Goal: Information Seeking & Learning: Learn about a topic

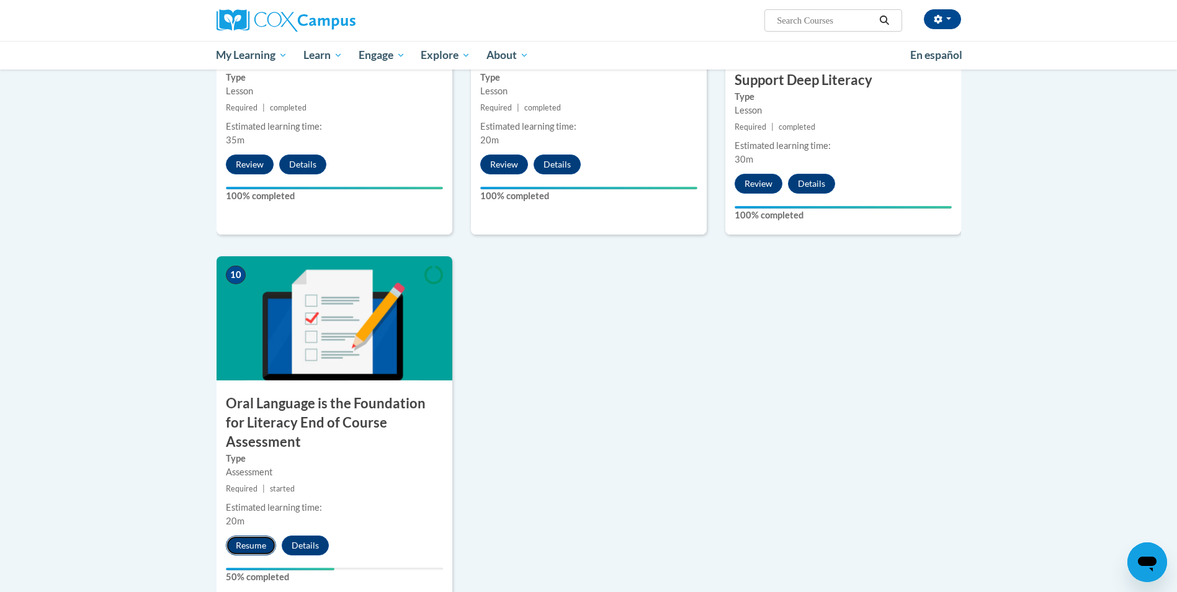
click at [248, 536] on button "Resume" at bounding box center [251, 546] width 50 height 20
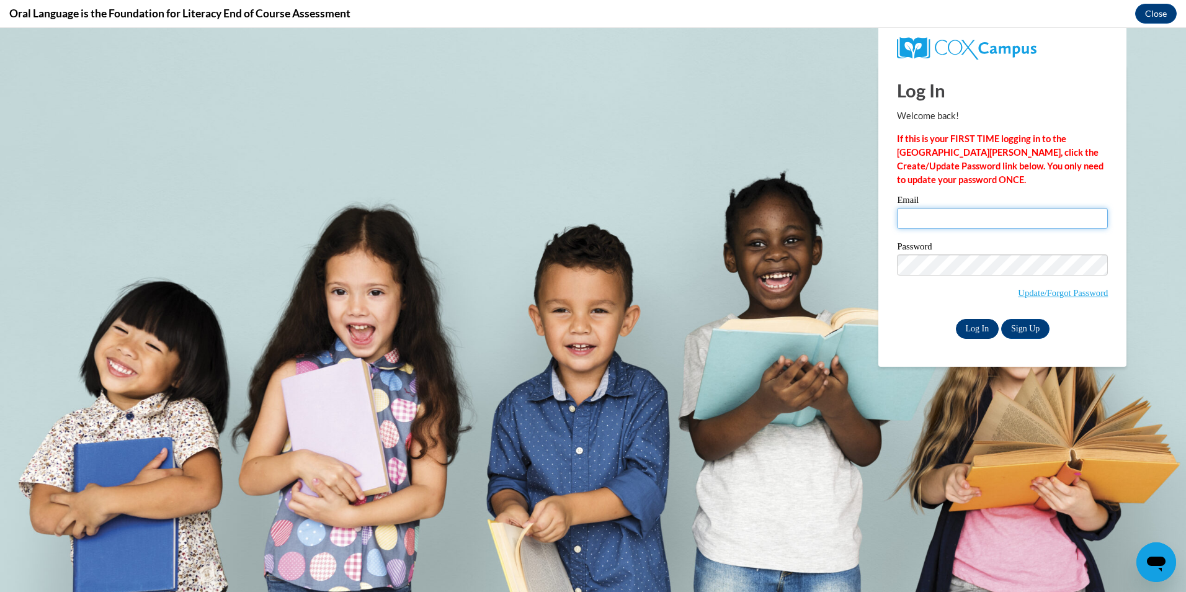
type input "bshaundricka@gmail.com"
click at [974, 331] on input "Log In" at bounding box center [977, 329] width 43 height 20
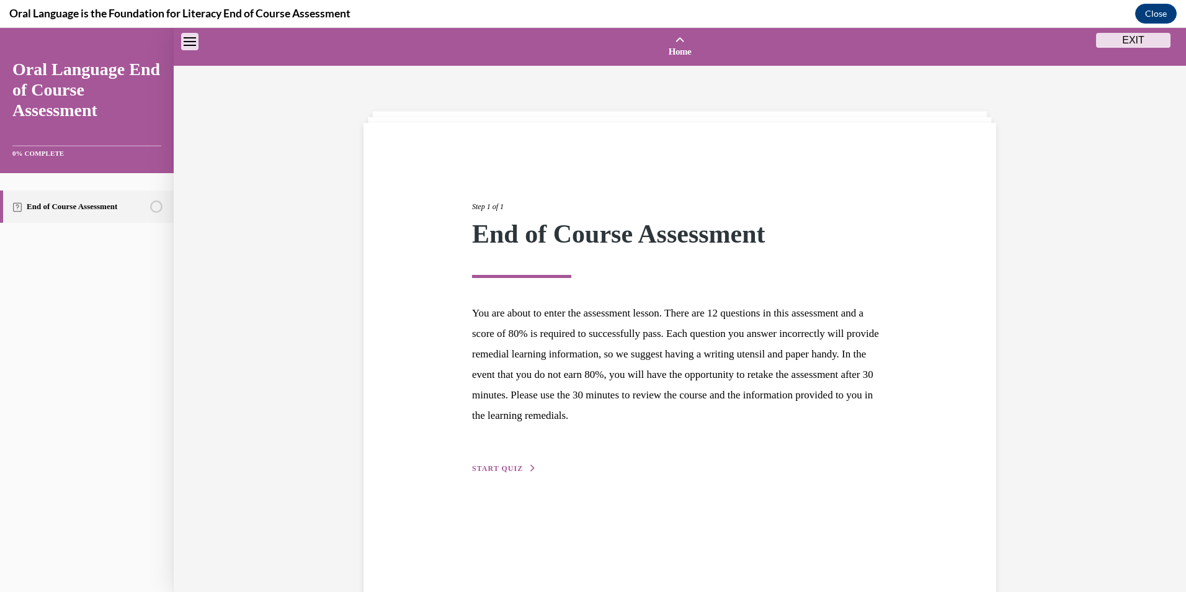
scroll to position [38, 0]
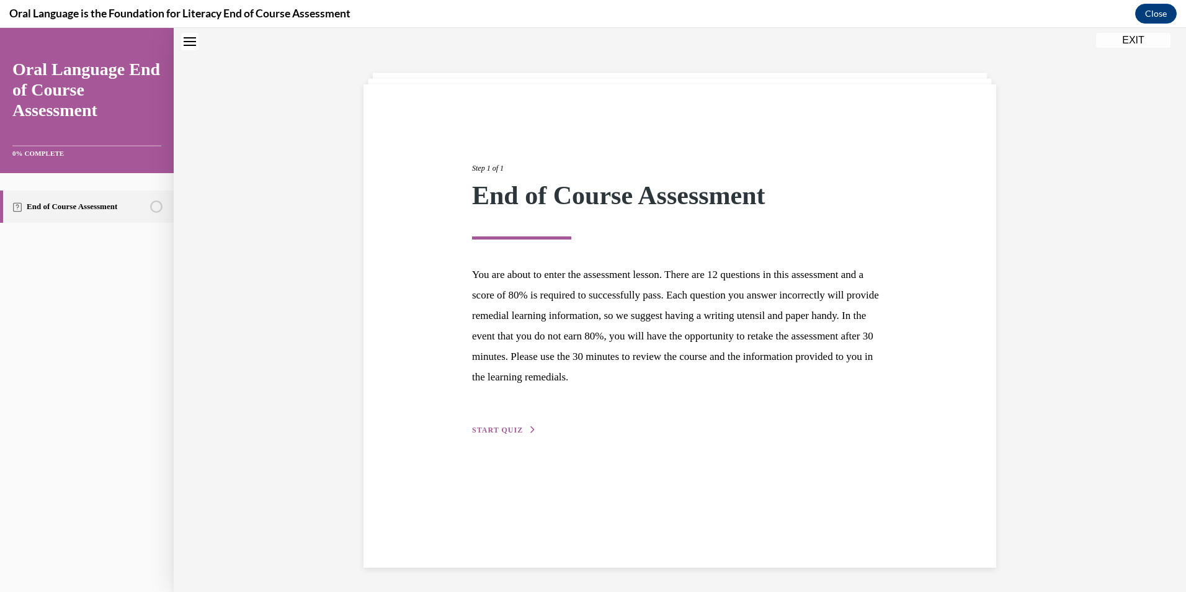
click at [499, 432] on span "START QUIZ" at bounding box center [497, 430] width 51 height 9
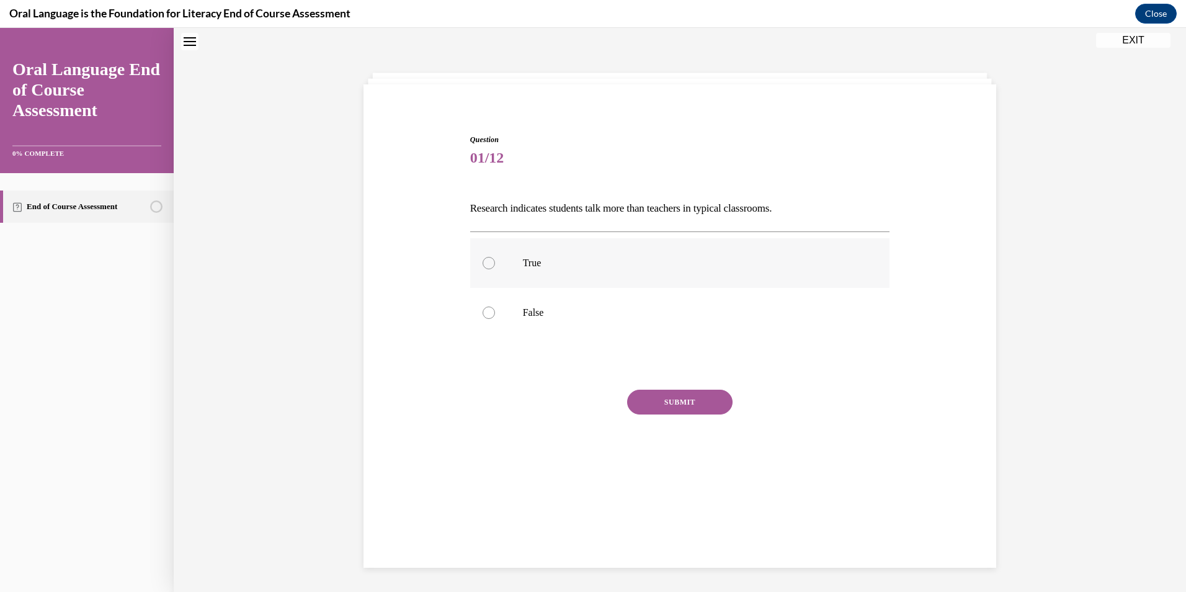
click at [486, 263] on div at bounding box center [489, 263] width 12 height 12
click at [486, 263] on input "True" at bounding box center [489, 263] width 12 height 12
radio input "true"
click at [691, 398] on button "SUBMIT" at bounding box center [679, 402] width 105 height 25
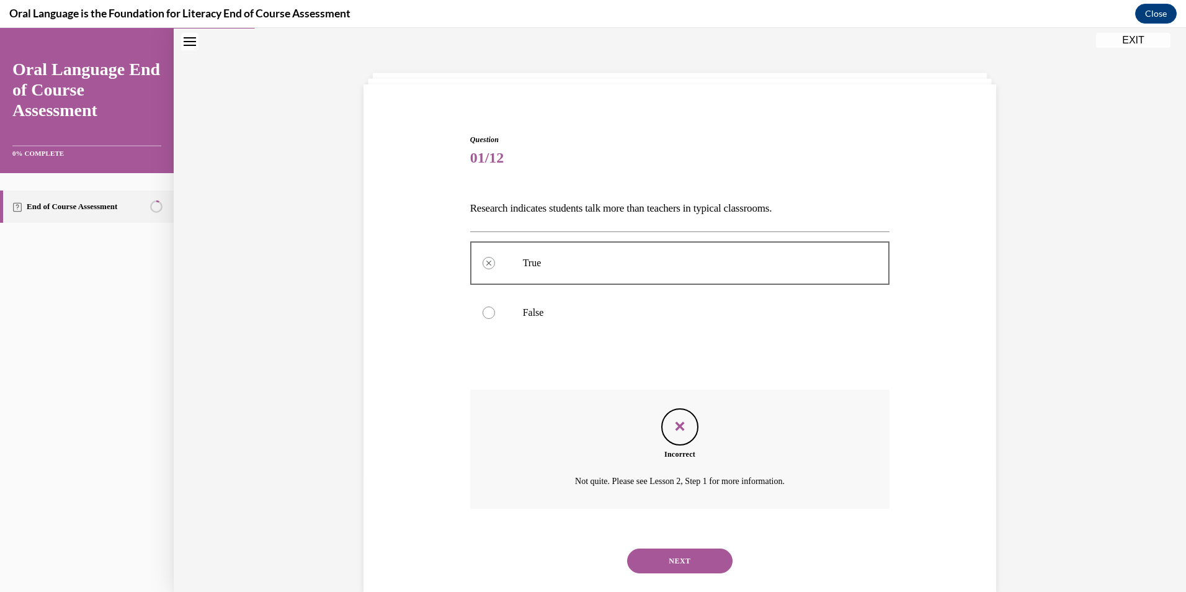
scroll to position [63, 0]
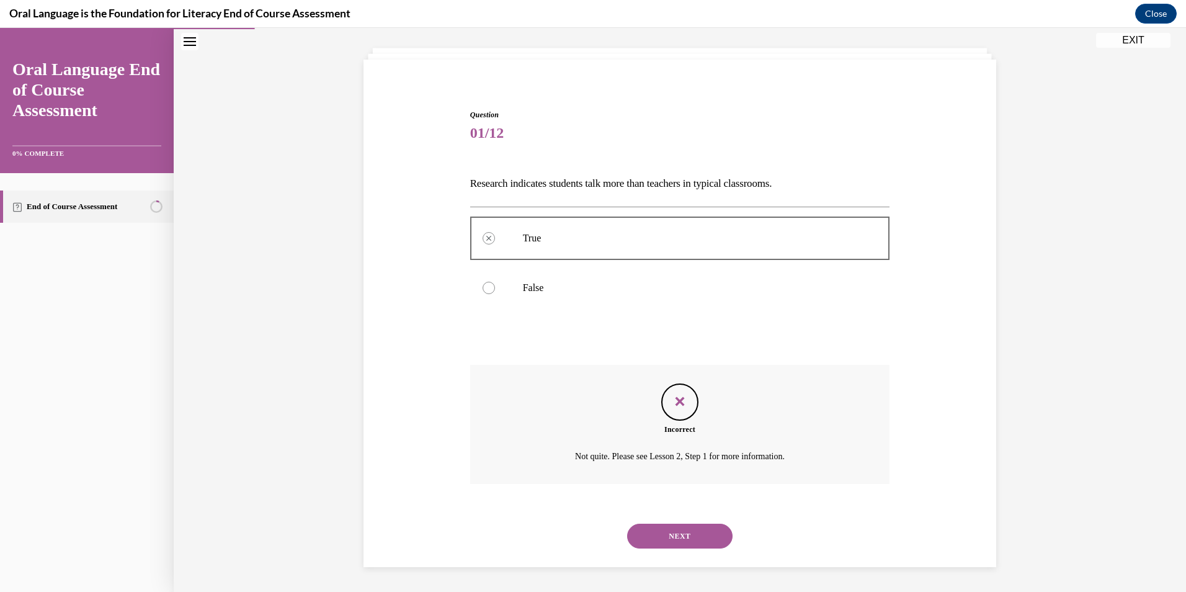
click at [686, 542] on button "NEXT" at bounding box center [679, 536] width 105 height 25
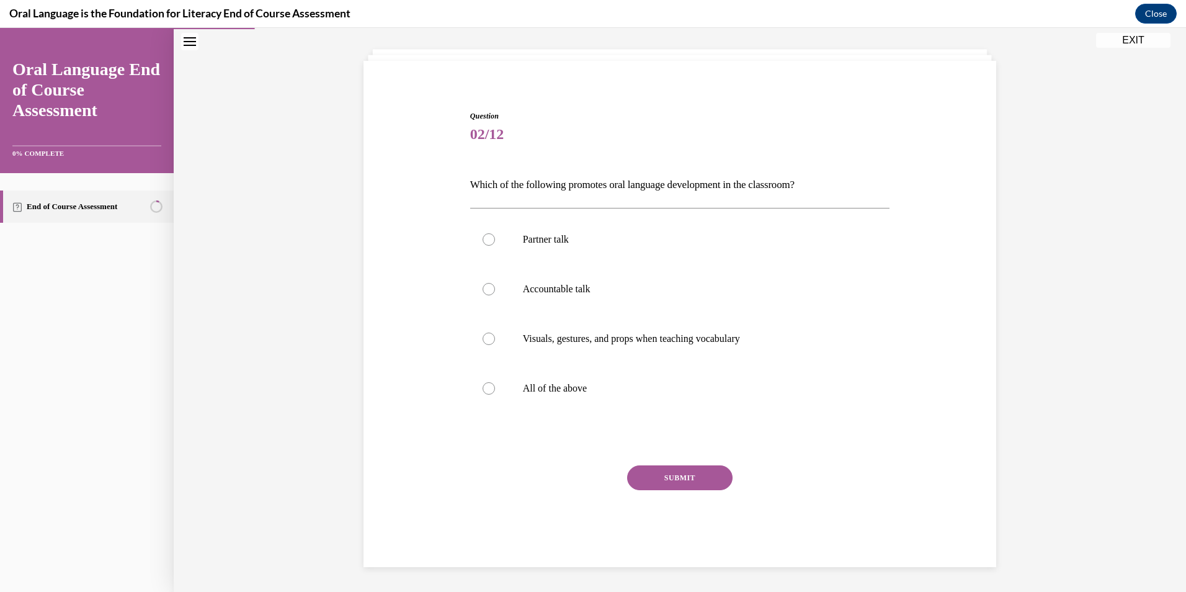
scroll to position [62, 0]
click at [483, 389] on div at bounding box center [489, 388] width 12 height 12
click at [483, 389] on input "All of the above" at bounding box center [489, 388] width 12 height 12
radio input "true"
click at [689, 484] on button "SUBMIT" at bounding box center [679, 477] width 105 height 25
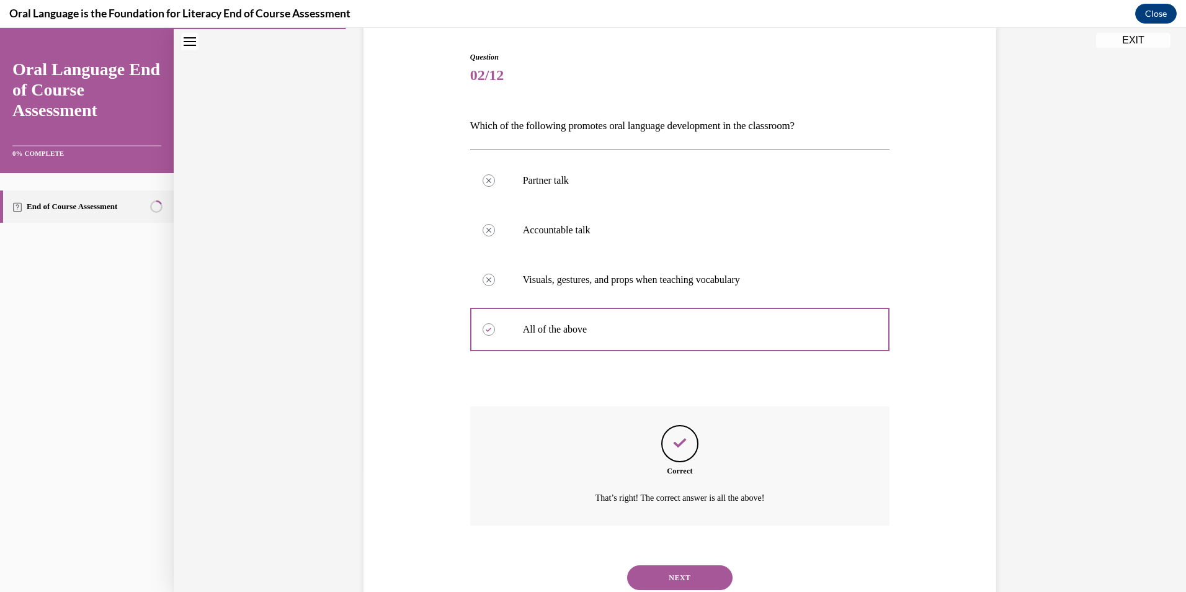
scroll to position [163, 0]
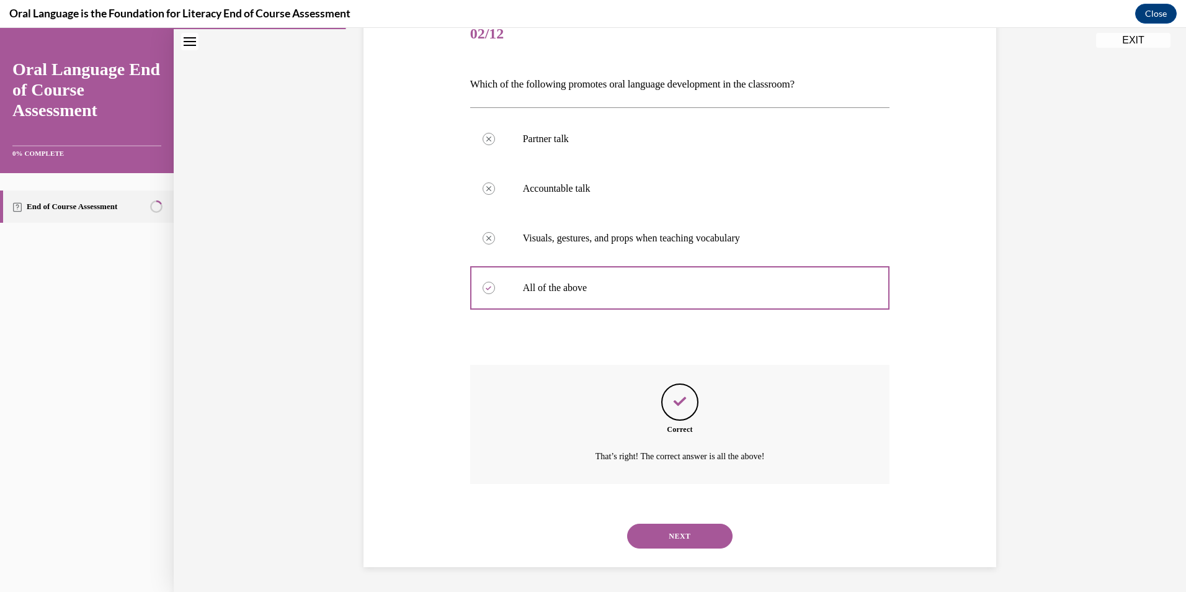
click at [684, 537] on button "NEXT" at bounding box center [679, 536] width 105 height 25
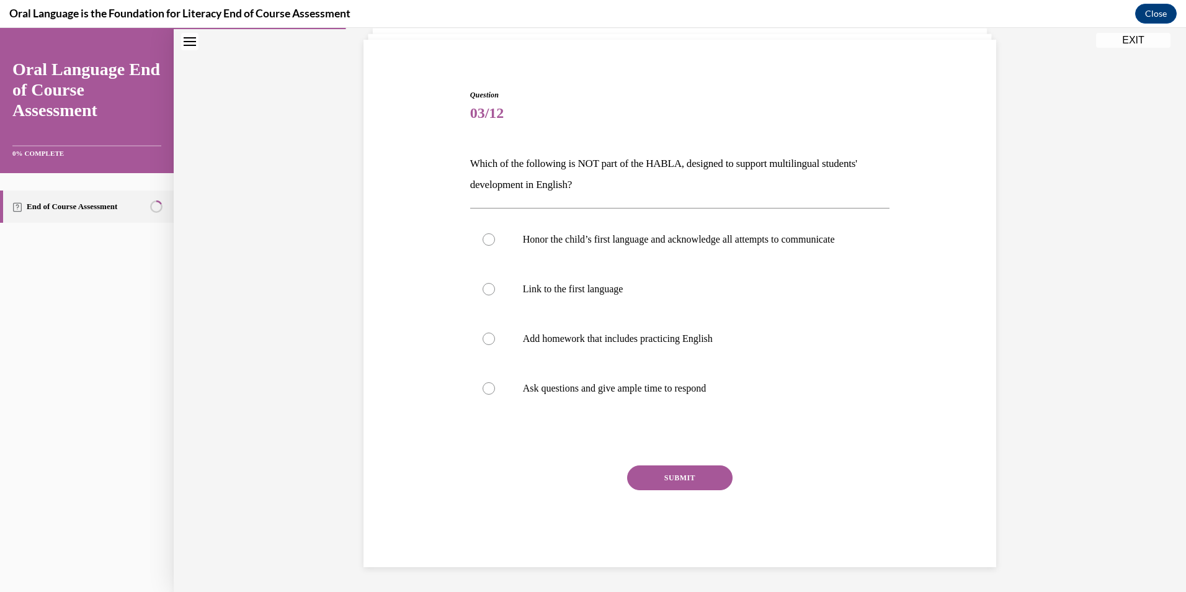
scroll to position [96, 0]
click at [483, 338] on div at bounding box center [489, 339] width 12 height 12
click at [483, 338] on input "Add homework that includes practicing English" at bounding box center [489, 339] width 12 height 12
radio input "true"
click at [685, 478] on button "SUBMIT" at bounding box center [679, 477] width 105 height 25
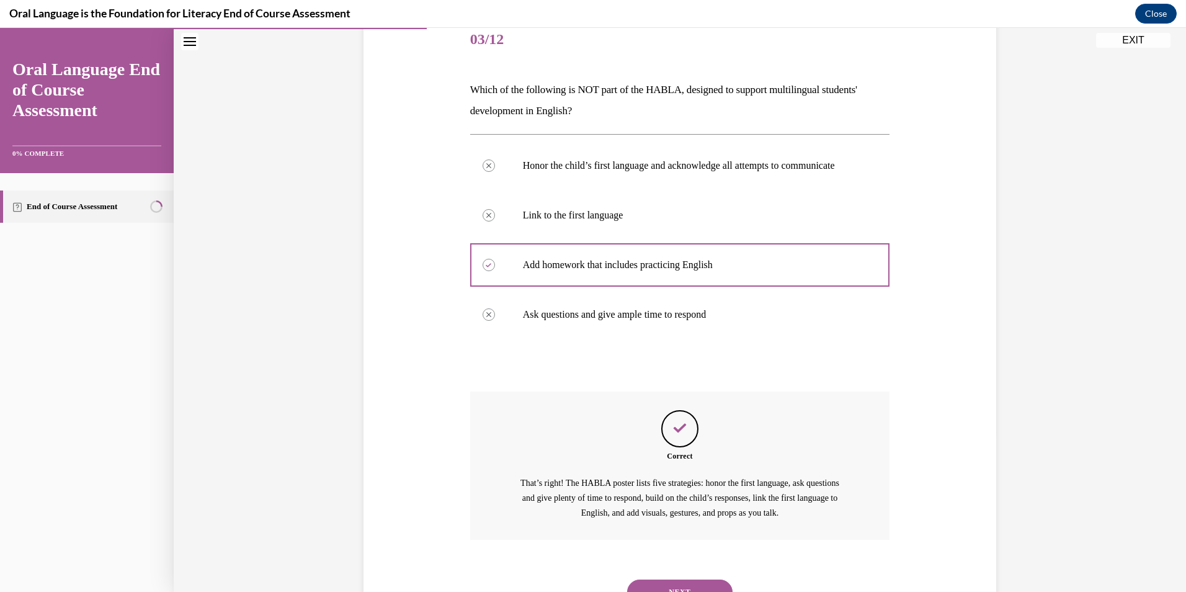
scroll to position [225, 0]
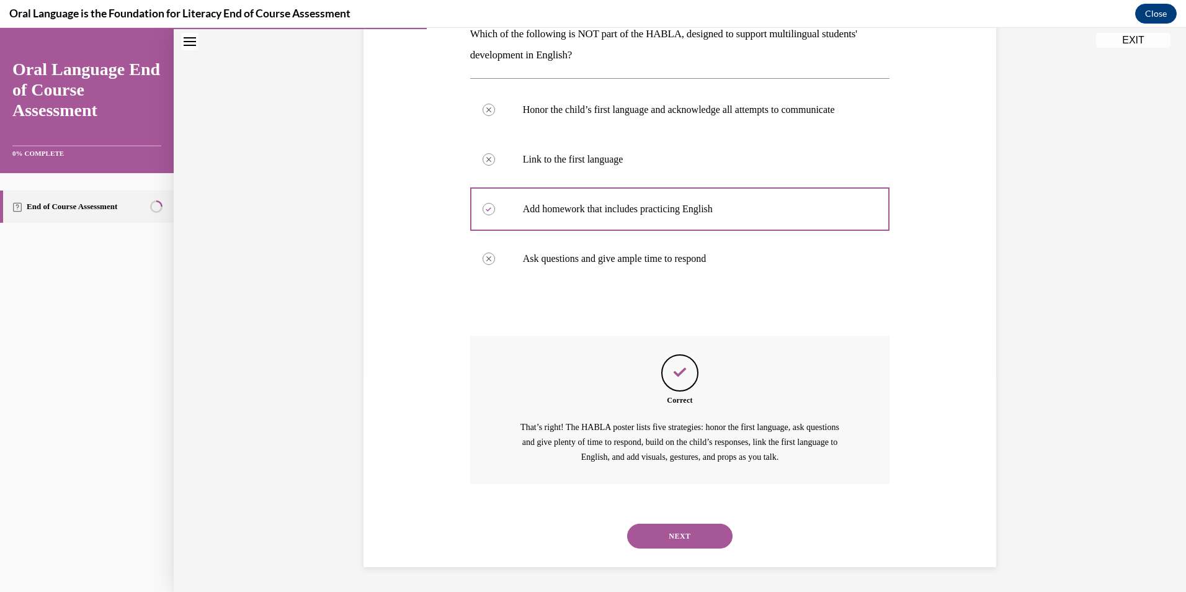
click at [679, 542] on button "NEXT" at bounding box center [679, 536] width 105 height 25
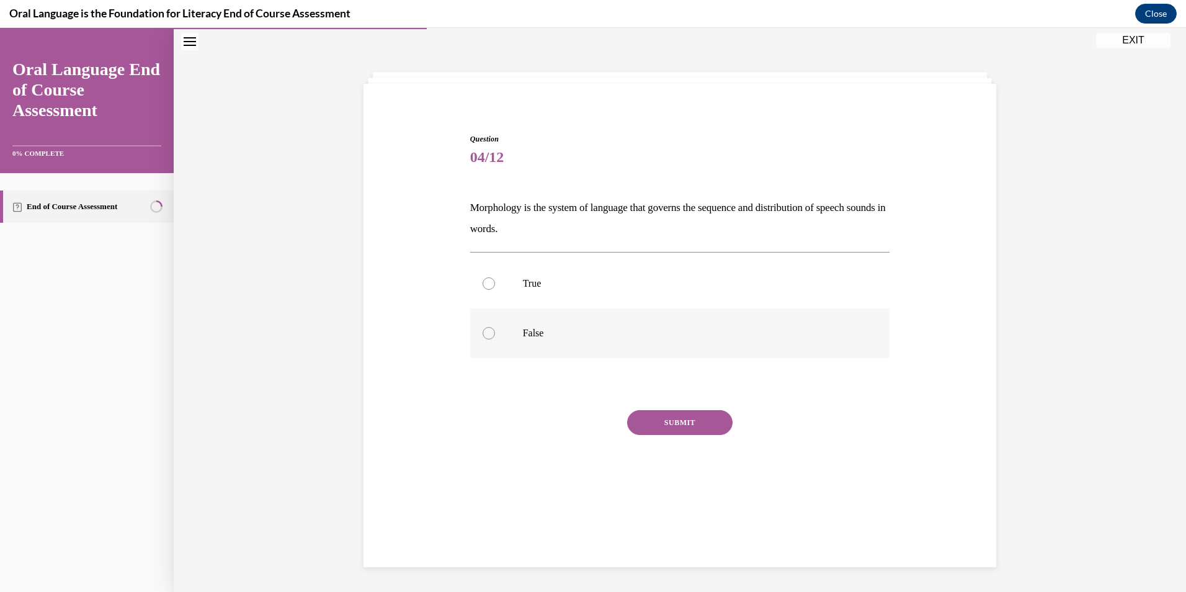
click at [483, 333] on div at bounding box center [489, 333] width 12 height 12
click at [483, 333] on input "False" at bounding box center [489, 333] width 12 height 12
radio input "true"
click at [642, 429] on button "SUBMIT" at bounding box center [679, 422] width 105 height 25
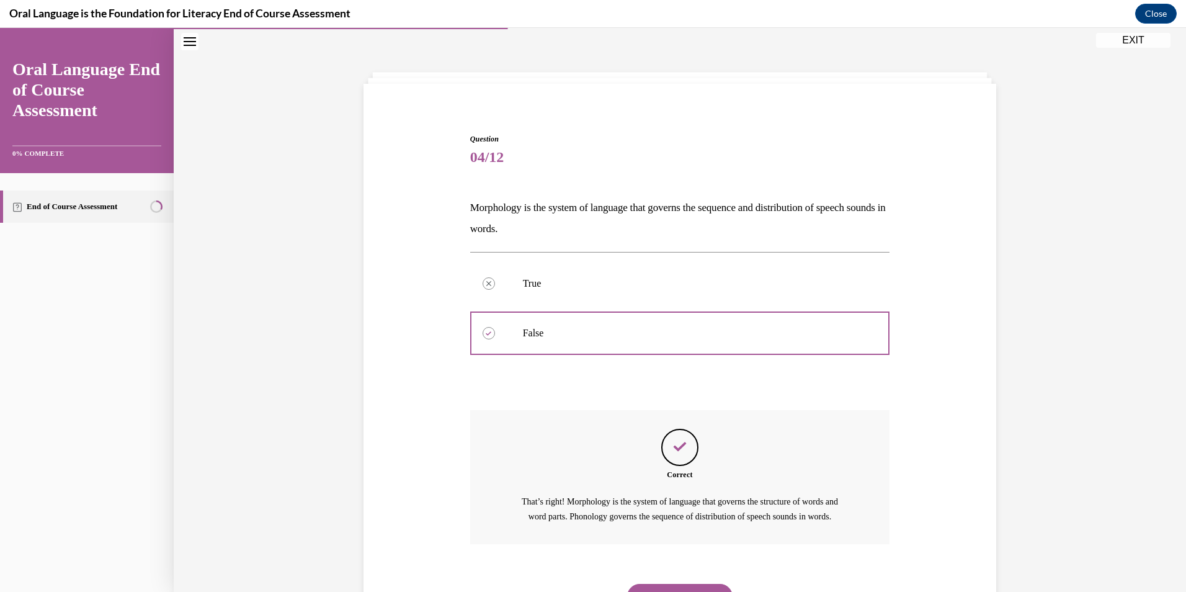
scroll to position [114, 0]
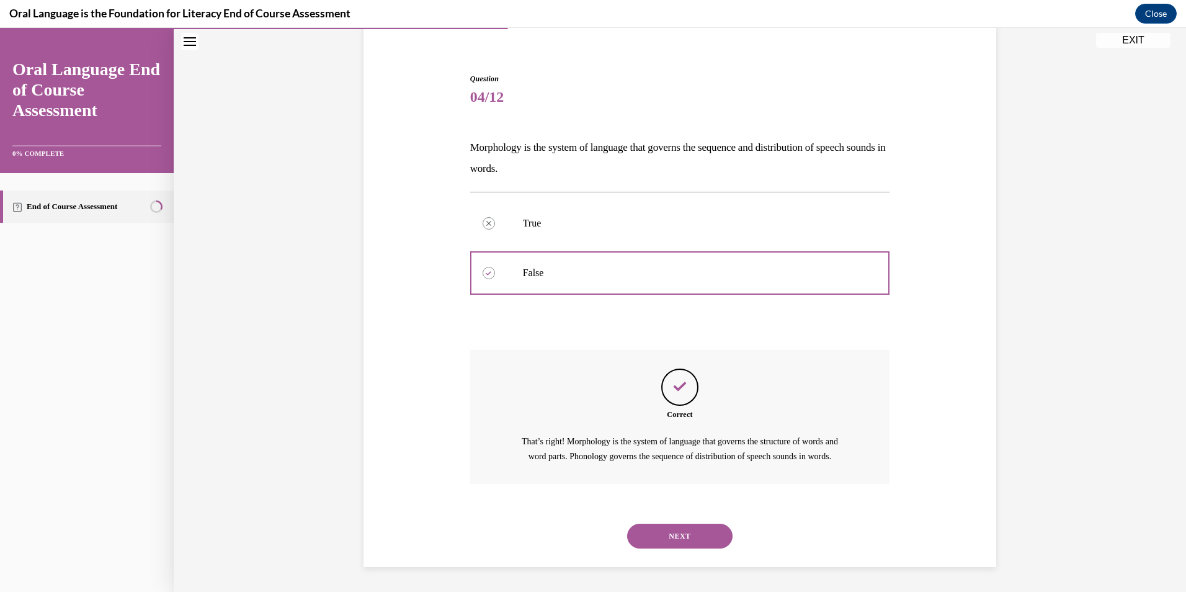
click at [673, 534] on button "NEXT" at bounding box center [679, 536] width 105 height 25
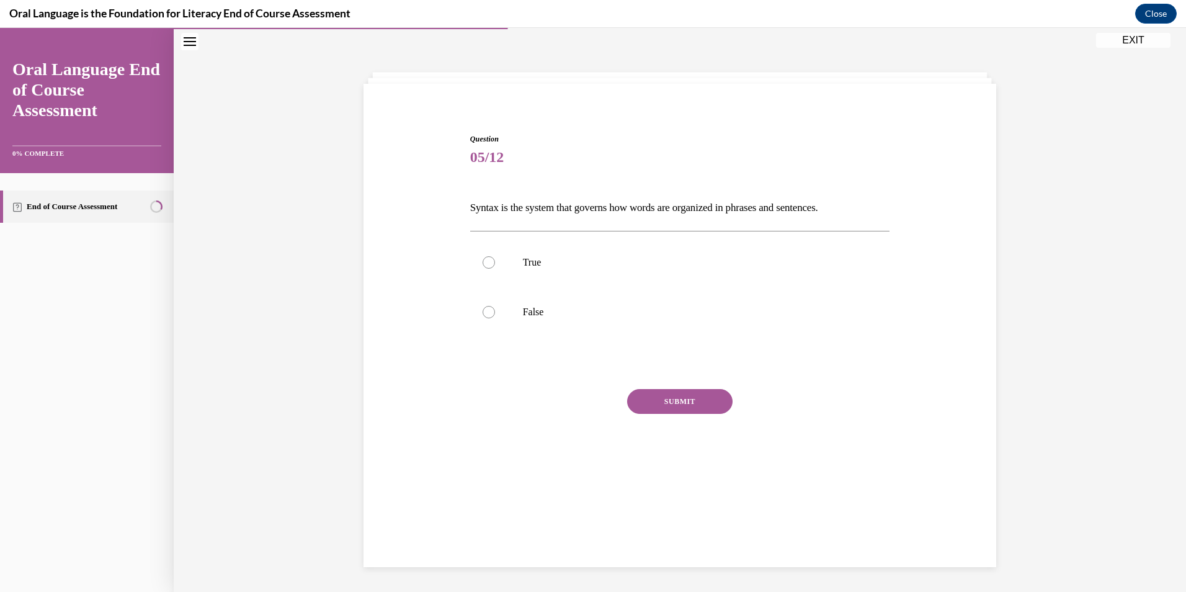
scroll to position [39, 0]
click at [483, 264] on div at bounding box center [489, 262] width 12 height 12
click at [483, 264] on input "True" at bounding box center [489, 262] width 12 height 12
radio input "true"
click at [676, 403] on button "SUBMIT" at bounding box center [679, 401] width 105 height 25
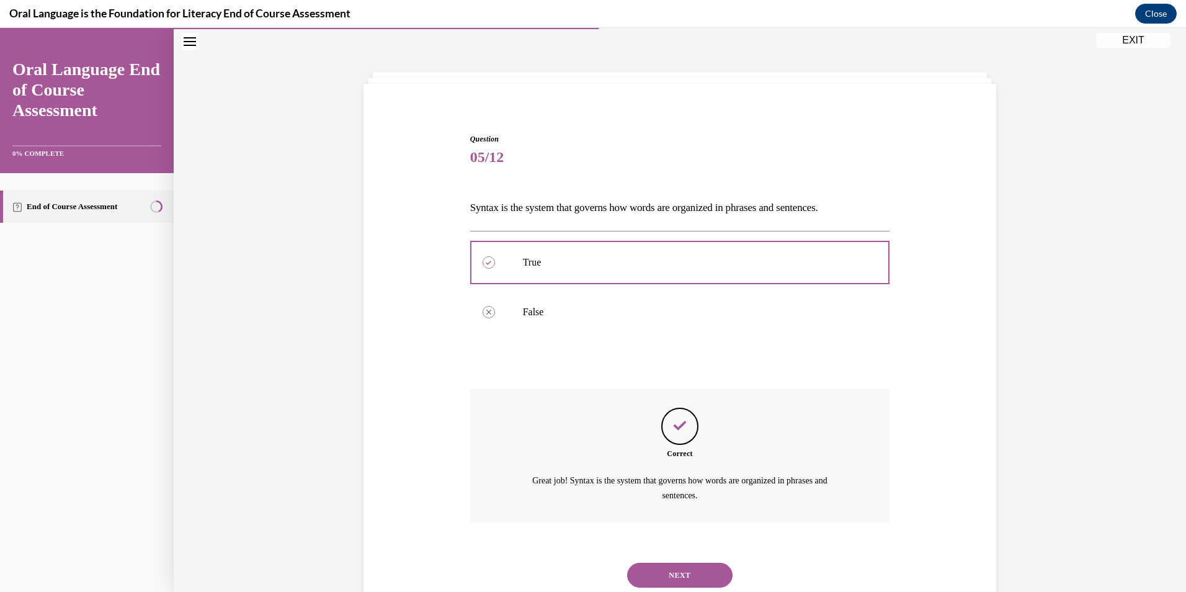
scroll to position [78, 0]
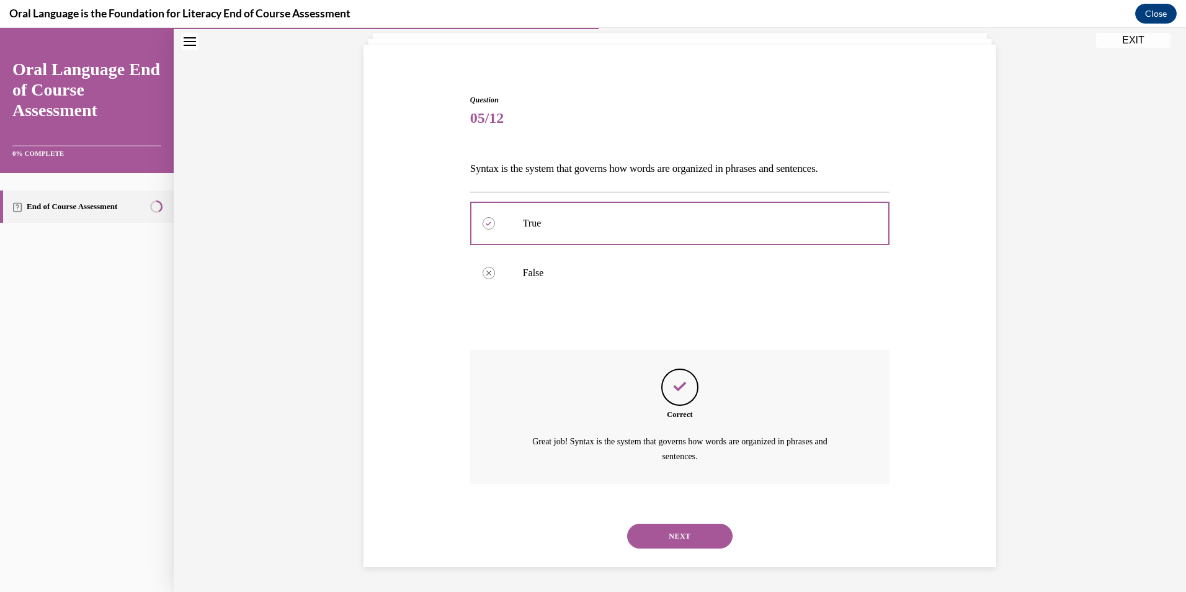
click at [690, 534] on button "NEXT" at bounding box center [679, 536] width 105 height 25
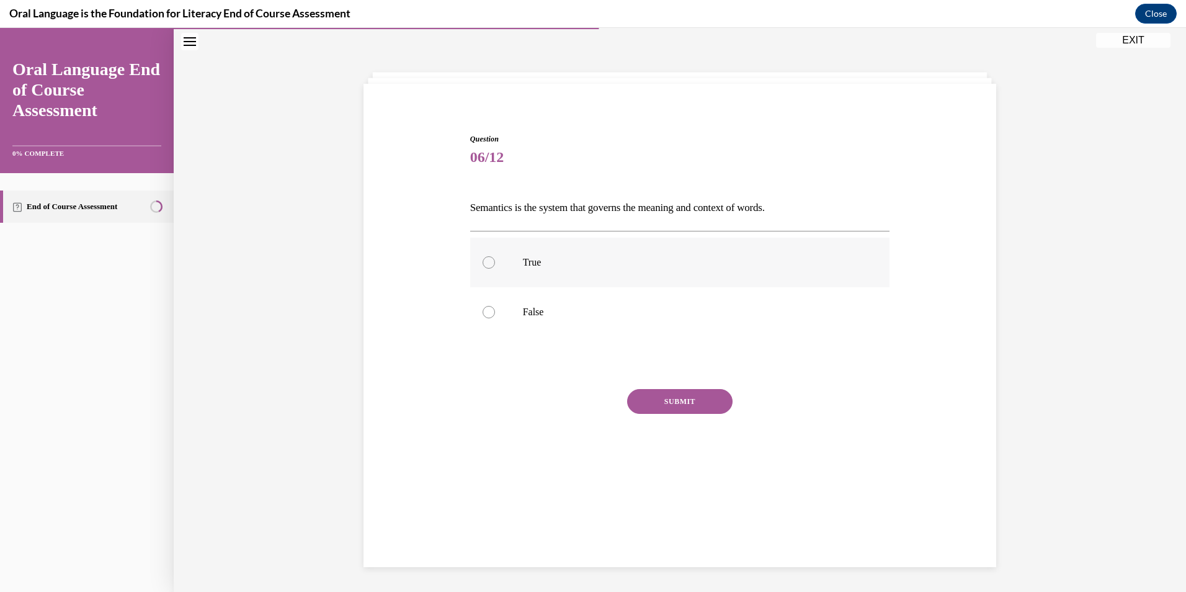
click at [483, 261] on div at bounding box center [489, 262] width 12 height 12
click at [483, 261] on input "True" at bounding box center [489, 262] width 12 height 12
radio input "true"
click at [664, 403] on button "SUBMIT" at bounding box center [679, 401] width 105 height 25
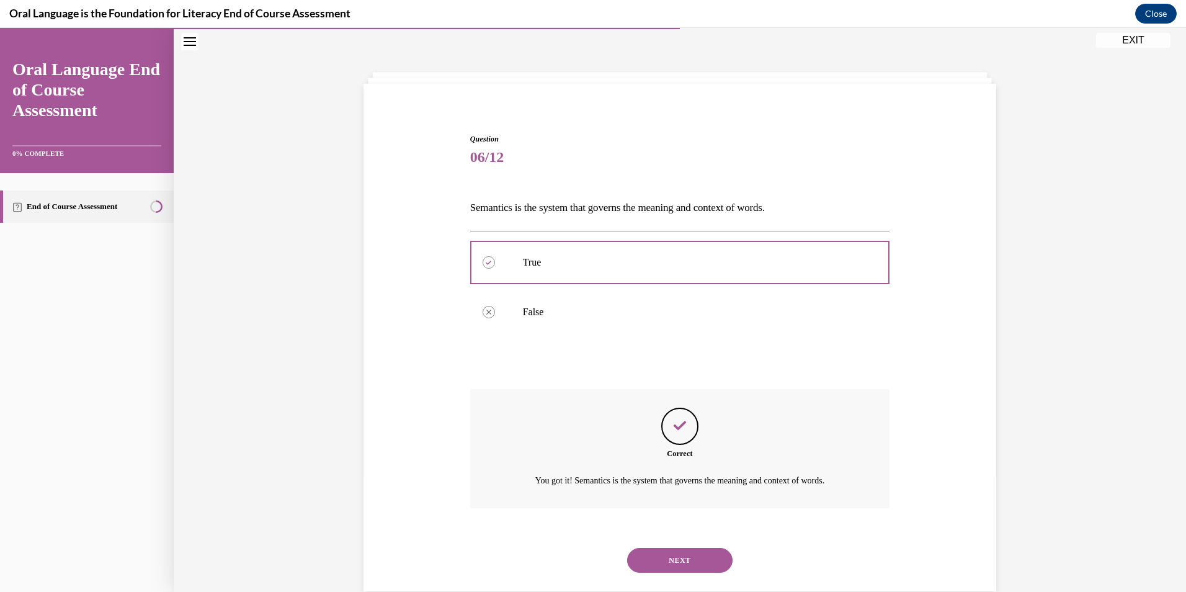
scroll to position [63, 0]
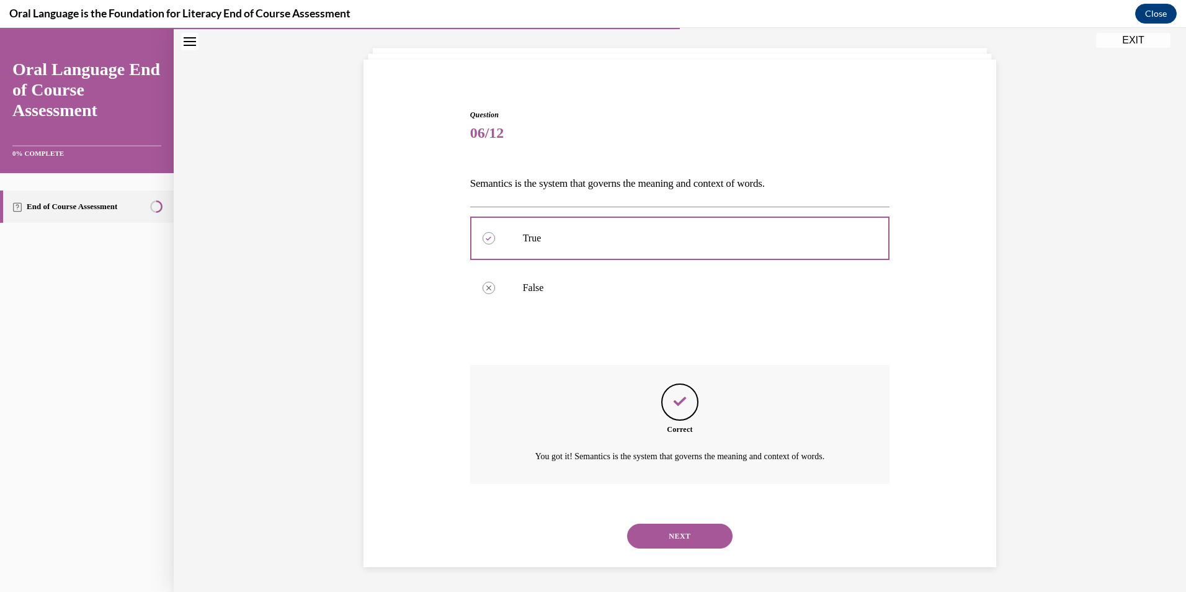
click at [688, 535] on button "NEXT" at bounding box center [679, 536] width 105 height 25
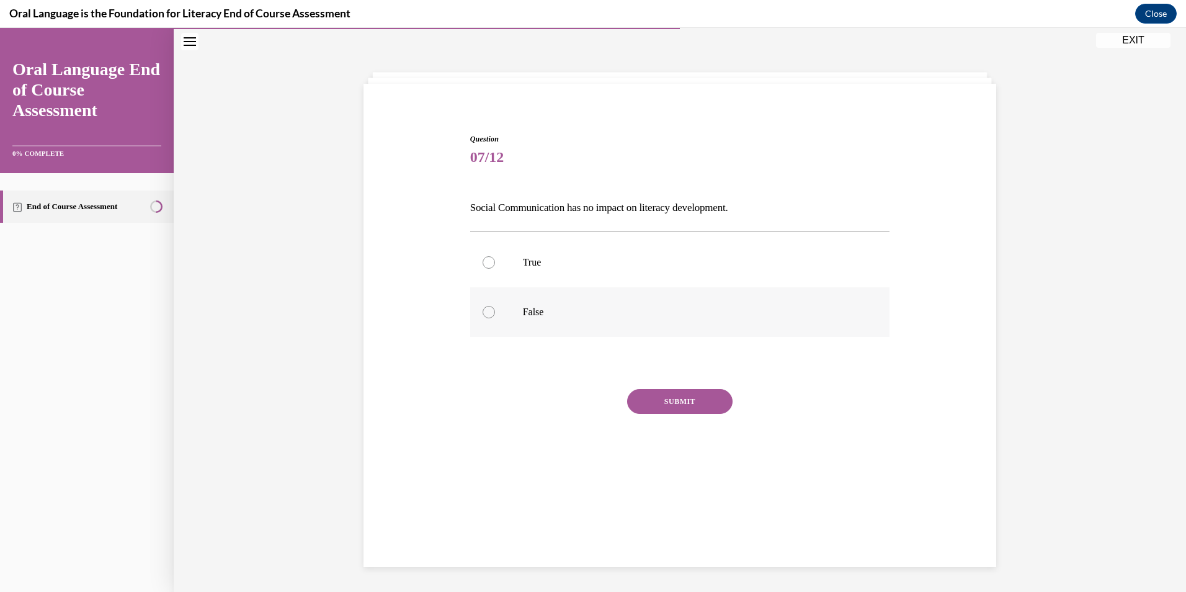
click at [483, 308] on div at bounding box center [489, 312] width 12 height 12
click at [483, 308] on input "False" at bounding box center [489, 312] width 12 height 12
radio input "true"
click at [642, 398] on button "SUBMIT" at bounding box center [679, 401] width 105 height 25
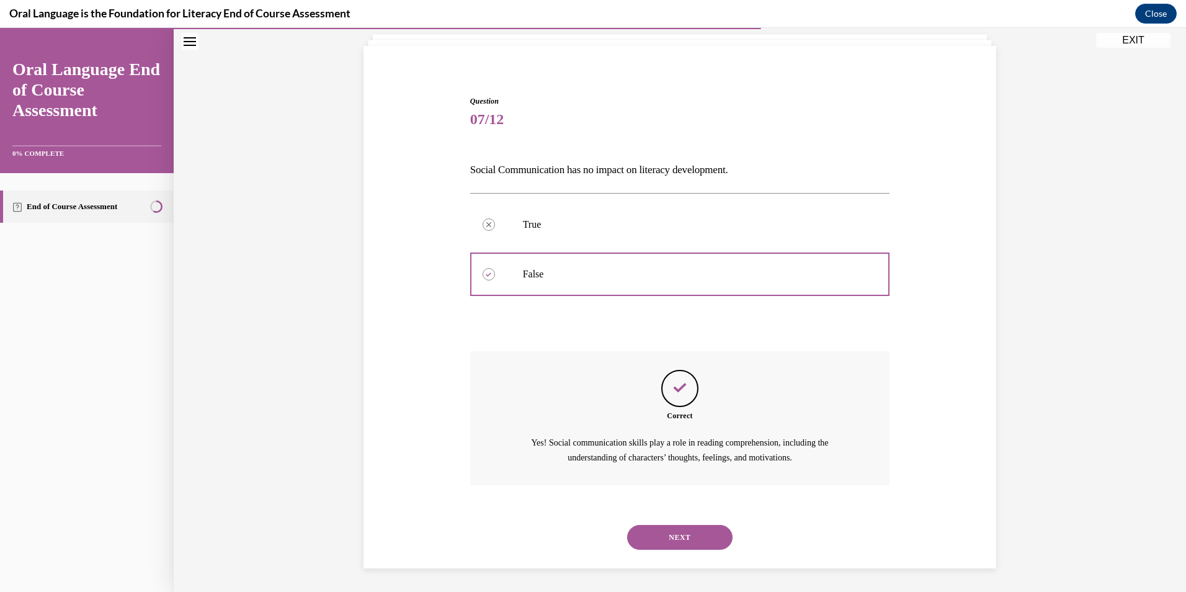
scroll to position [78, 0]
click at [697, 537] on button "NEXT" at bounding box center [679, 536] width 105 height 25
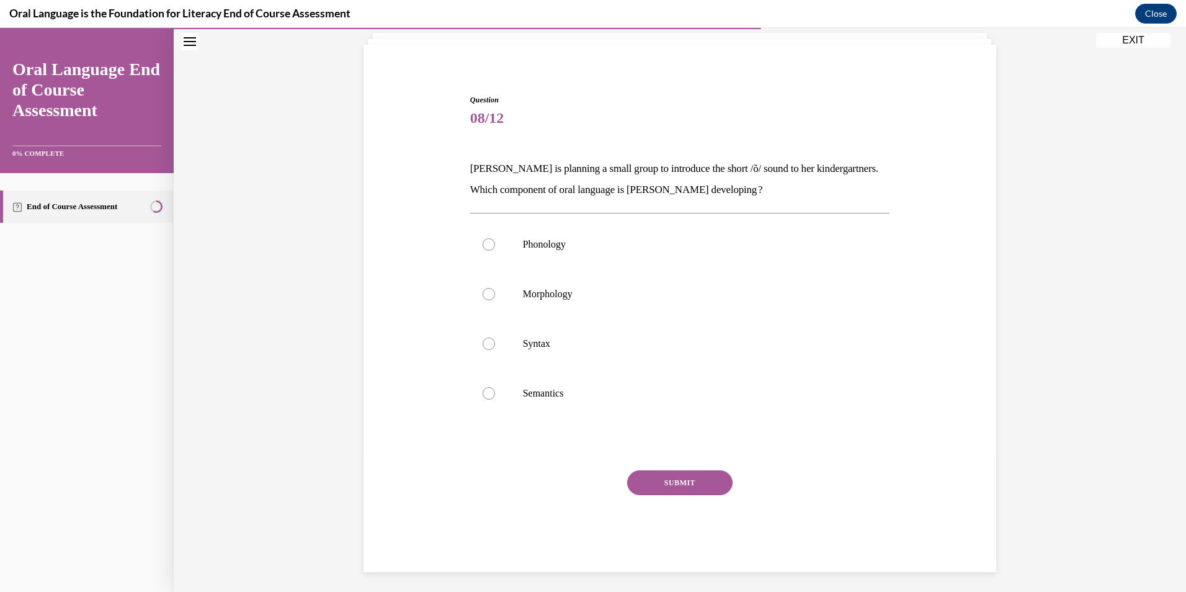
scroll to position [66, 0]
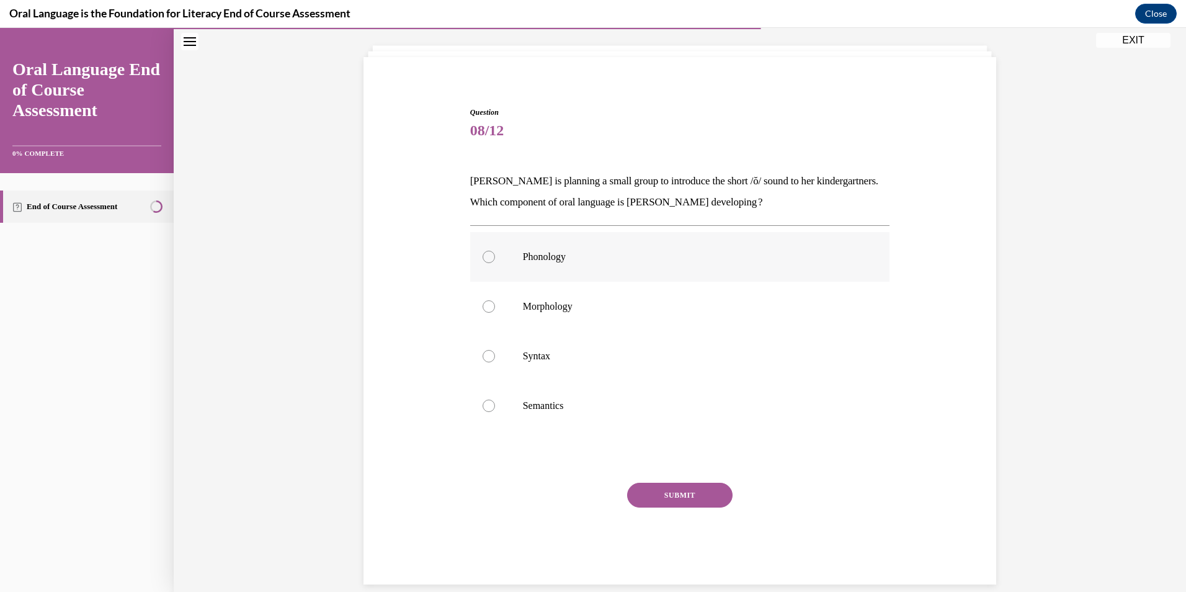
click at [486, 256] on div at bounding box center [489, 257] width 12 height 12
click at [486, 256] on input "Phonology" at bounding box center [489, 257] width 12 height 12
radio input "true"
click at [686, 498] on button "SUBMIT" at bounding box center [679, 495] width 105 height 25
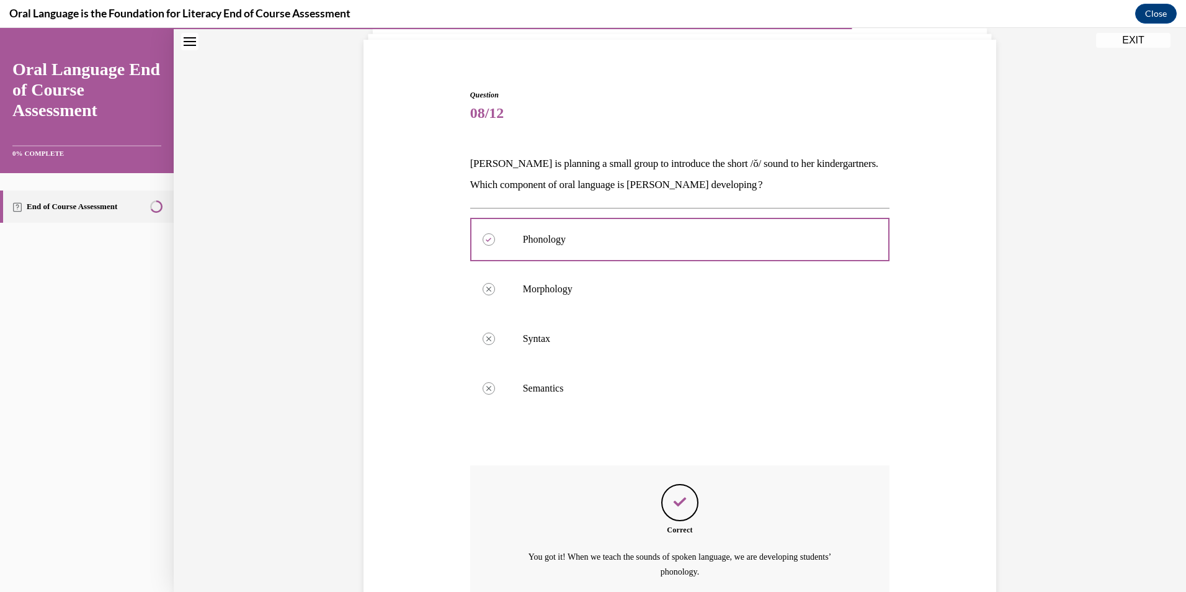
scroll to position [199, 0]
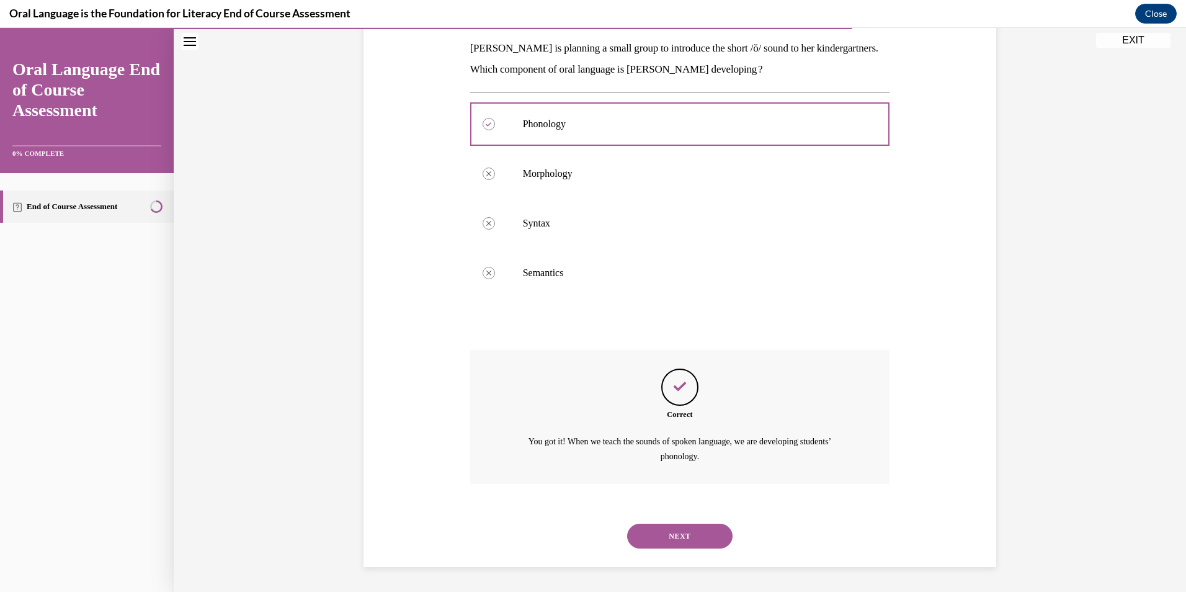
click at [679, 536] on button "NEXT" at bounding box center [679, 536] width 105 height 25
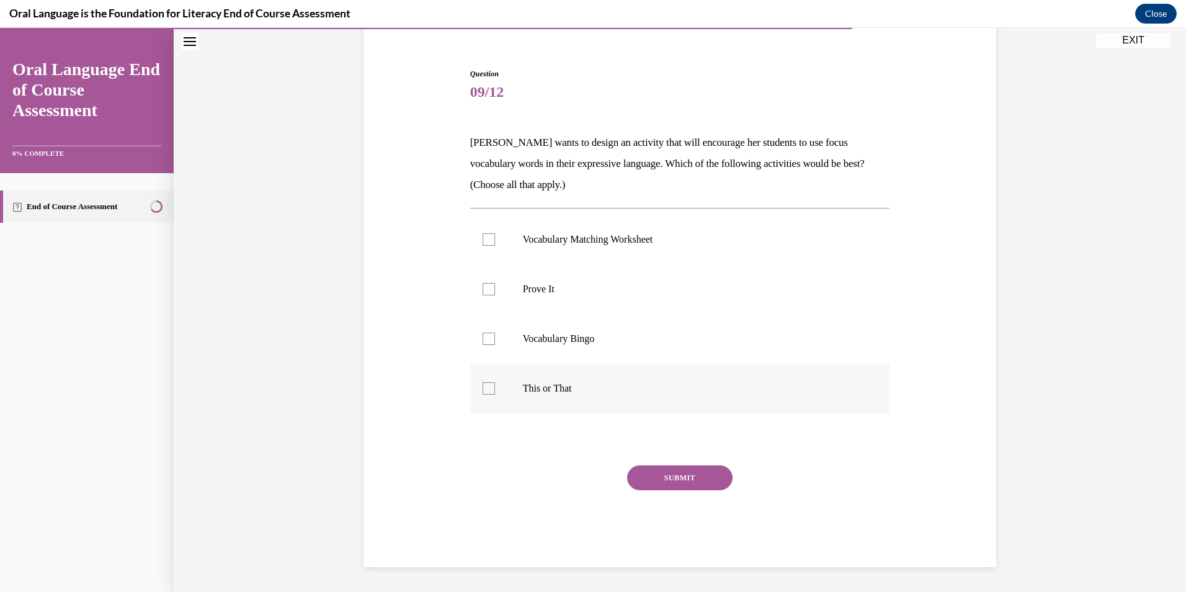
click at [483, 393] on div at bounding box center [489, 388] width 12 height 12
click at [483, 393] on input "This or That" at bounding box center [489, 388] width 12 height 12
checkbox input "true"
click at [485, 336] on div at bounding box center [489, 339] width 12 height 12
click at [485, 336] on input "Vocabulary Bingo" at bounding box center [489, 339] width 12 height 12
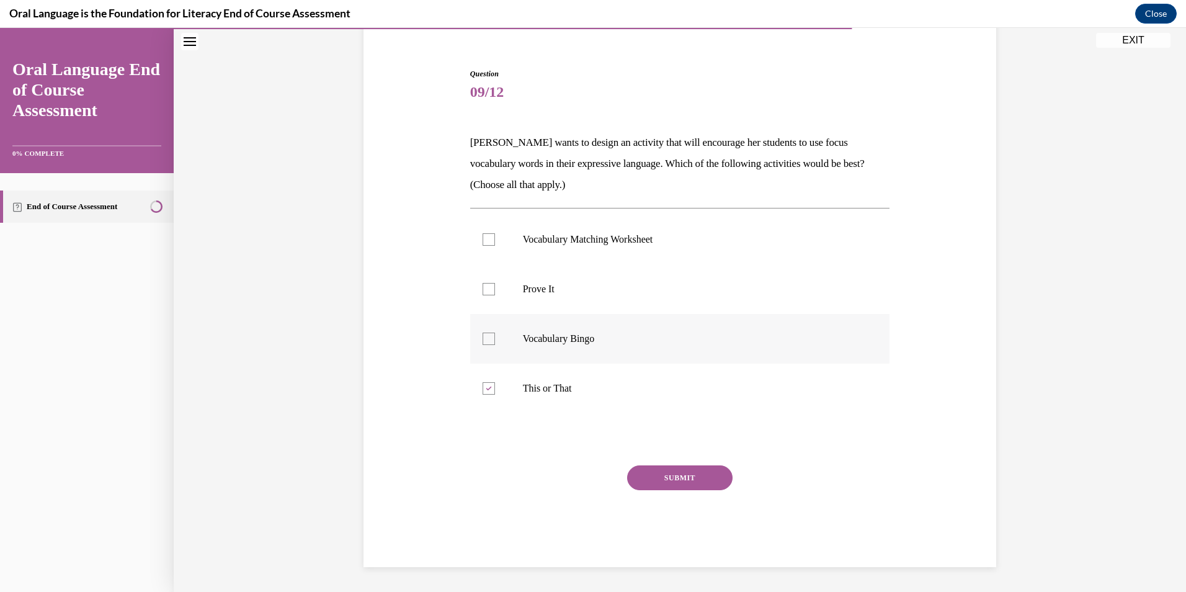
checkbox input "true"
click at [676, 478] on button "SUBMIT" at bounding box center [679, 477] width 105 height 25
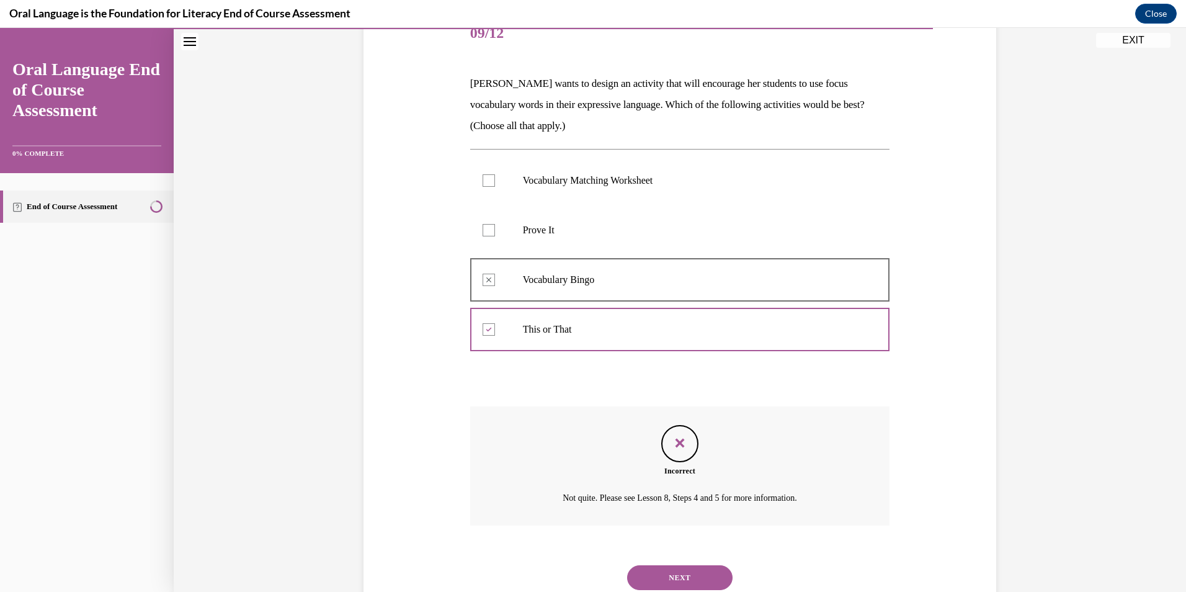
scroll to position [205, 0]
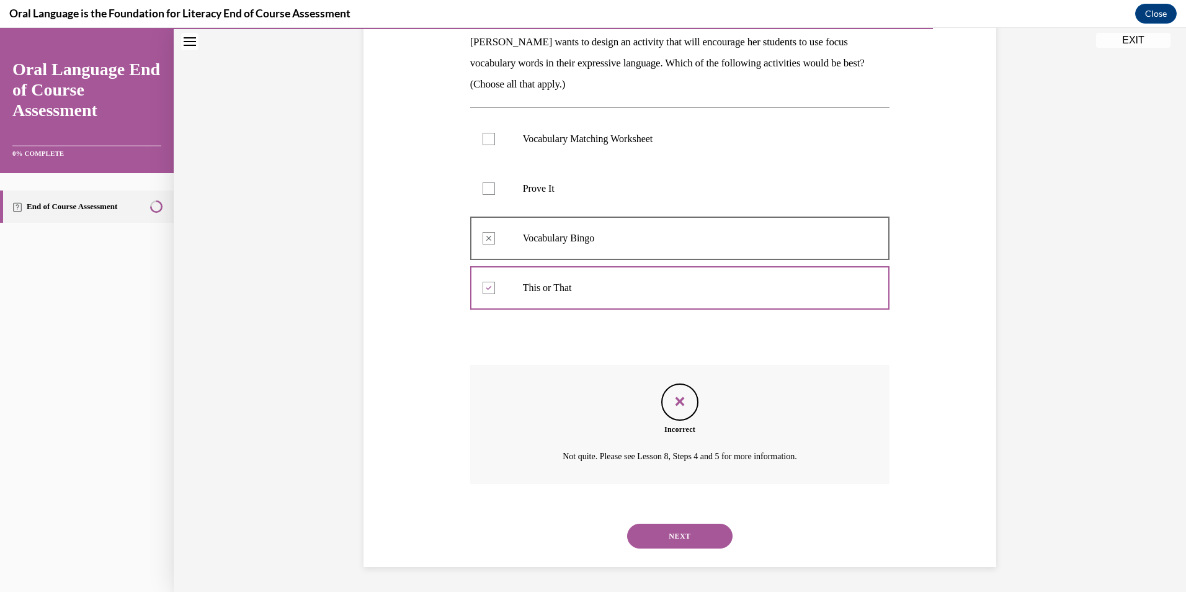
click at [671, 545] on button "NEXT" at bounding box center [679, 536] width 105 height 25
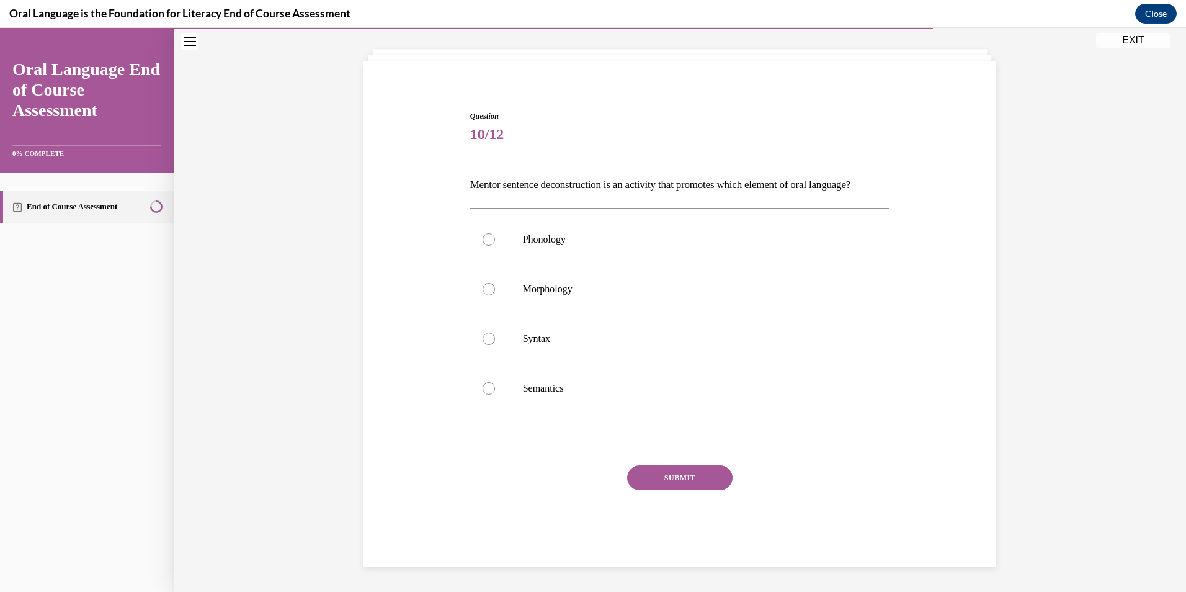
scroll to position [83, 0]
click at [485, 344] on div at bounding box center [489, 339] width 12 height 12
click at [485, 344] on input "Syntax" at bounding box center [489, 339] width 12 height 12
radio input "true"
click at [664, 477] on button "SUBMIT" at bounding box center [679, 477] width 105 height 25
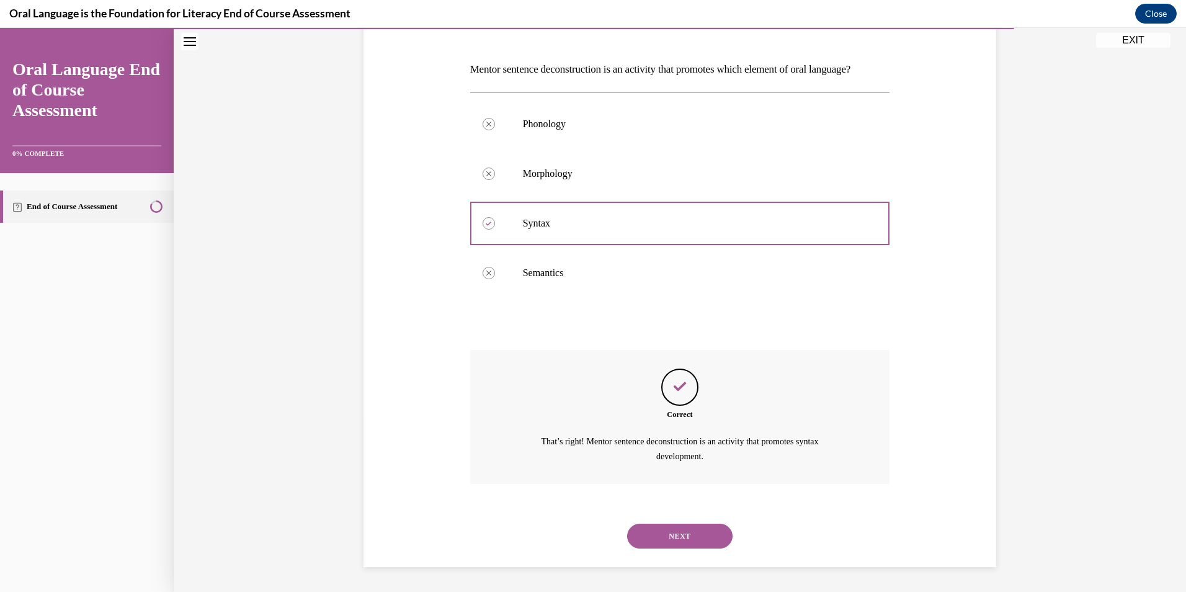
click at [686, 540] on button "NEXT" at bounding box center [679, 536] width 105 height 25
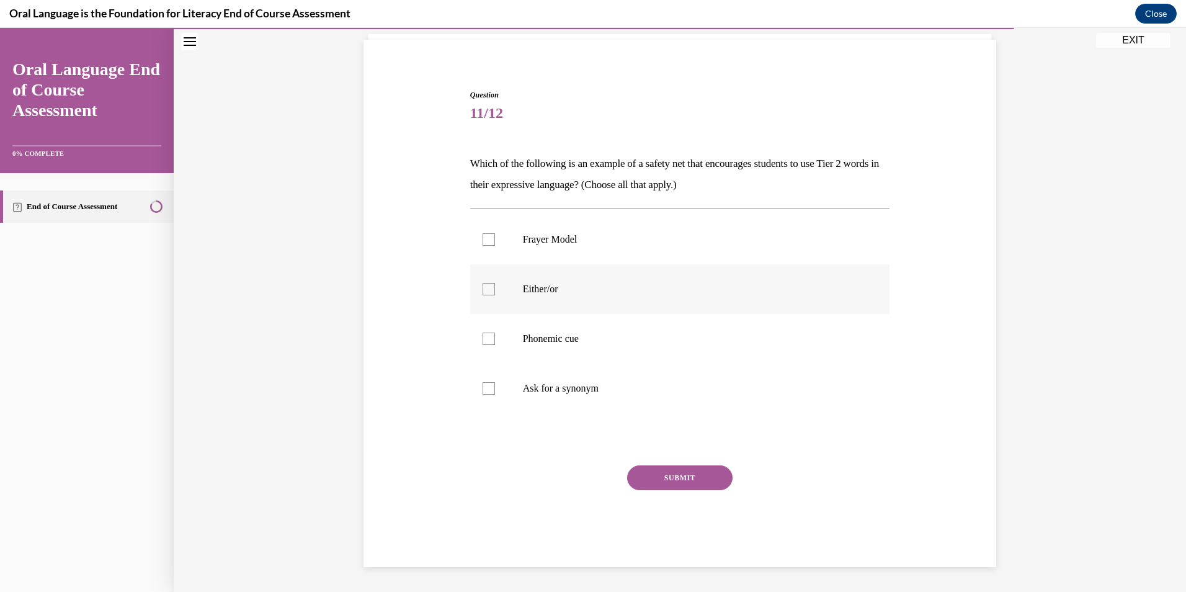
click at [483, 294] on div at bounding box center [489, 289] width 12 height 12
click at [483, 294] on input "Either/or" at bounding box center [489, 289] width 12 height 12
checkbox input "true"
click at [694, 487] on button "SUBMIT" at bounding box center [679, 477] width 105 height 25
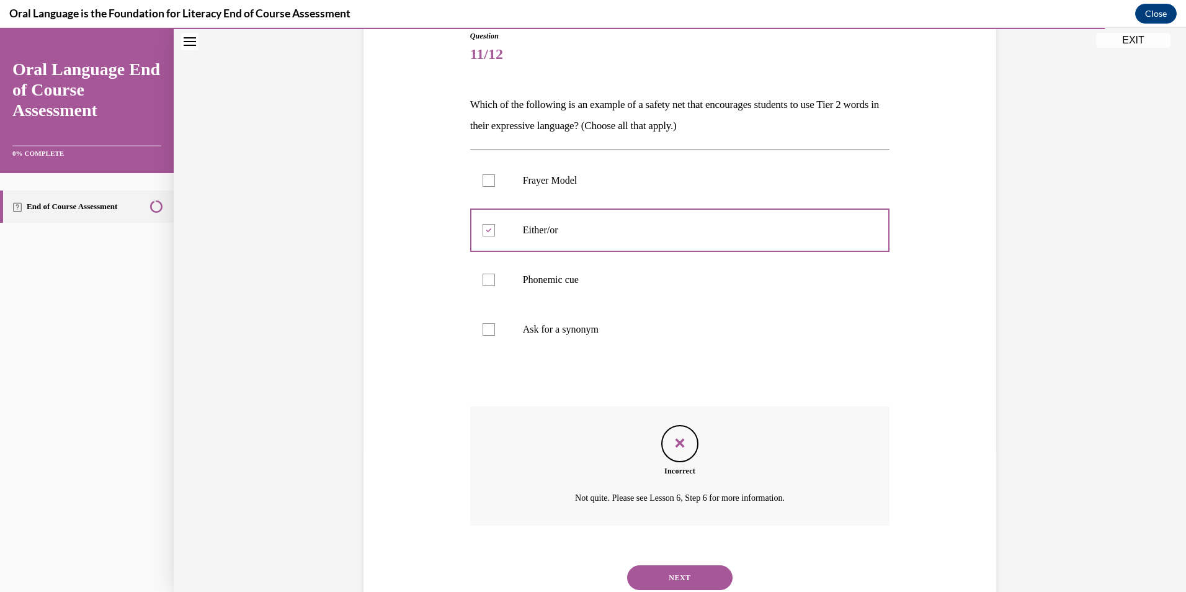
scroll to position [184, 0]
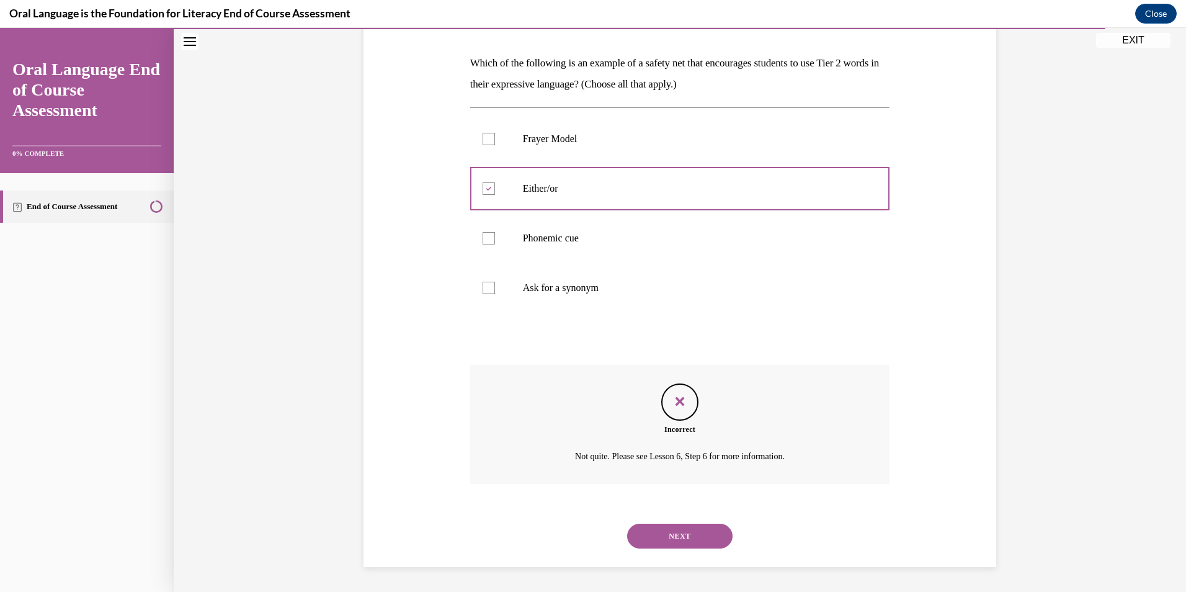
click at [483, 191] on div at bounding box center [680, 189] width 420 height 56
click at [483, 144] on div at bounding box center [489, 139] width 12 height 12
click at [697, 538] on button "NEXT" at bounding box center [679, 536] width 105 height 25
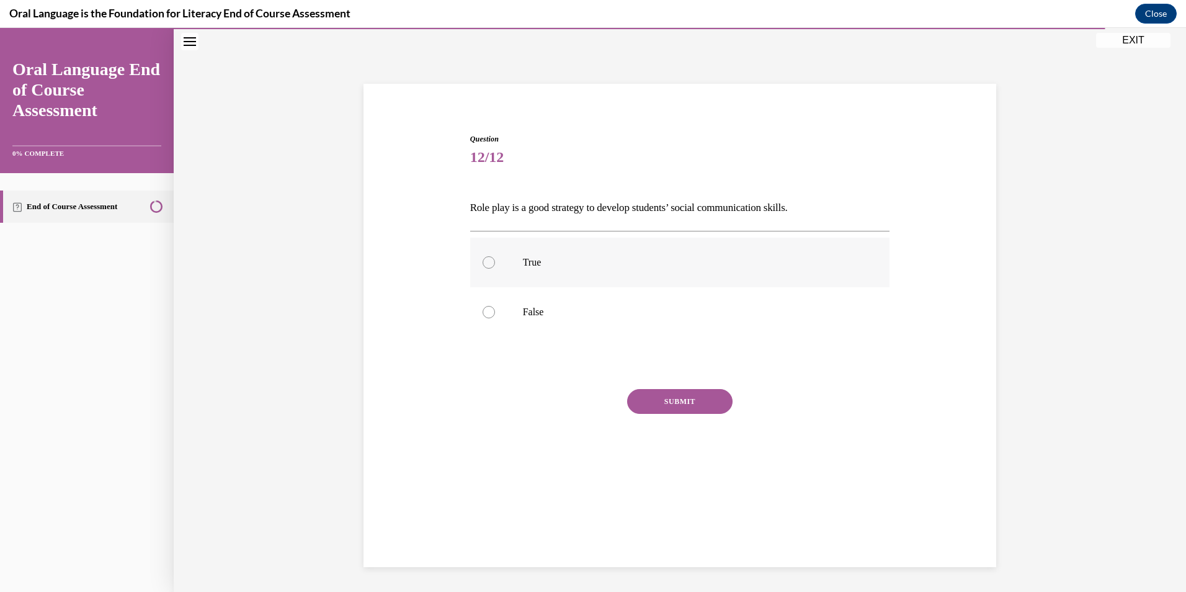
click at [483, 265] on div at bounding box center [489, 262] width 12 height 12
click at [483, 265] on input "True" at bounding box center [489, 262] width 12 height 12
radio input "true"
click at [675, 406] on button "SUBMIT" at bounding box center [679, 401] width 105 height 25
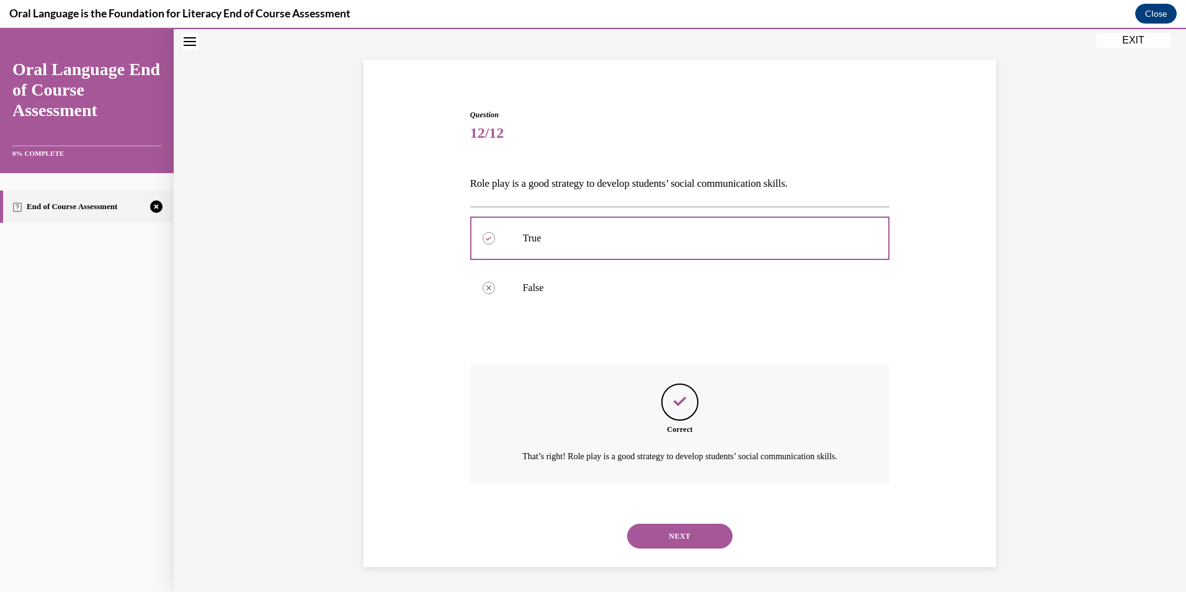
scroll to position [78, 0]
click at [689, 543] on button "NEXT" at bounding box center [679, 536] width 105 height 25
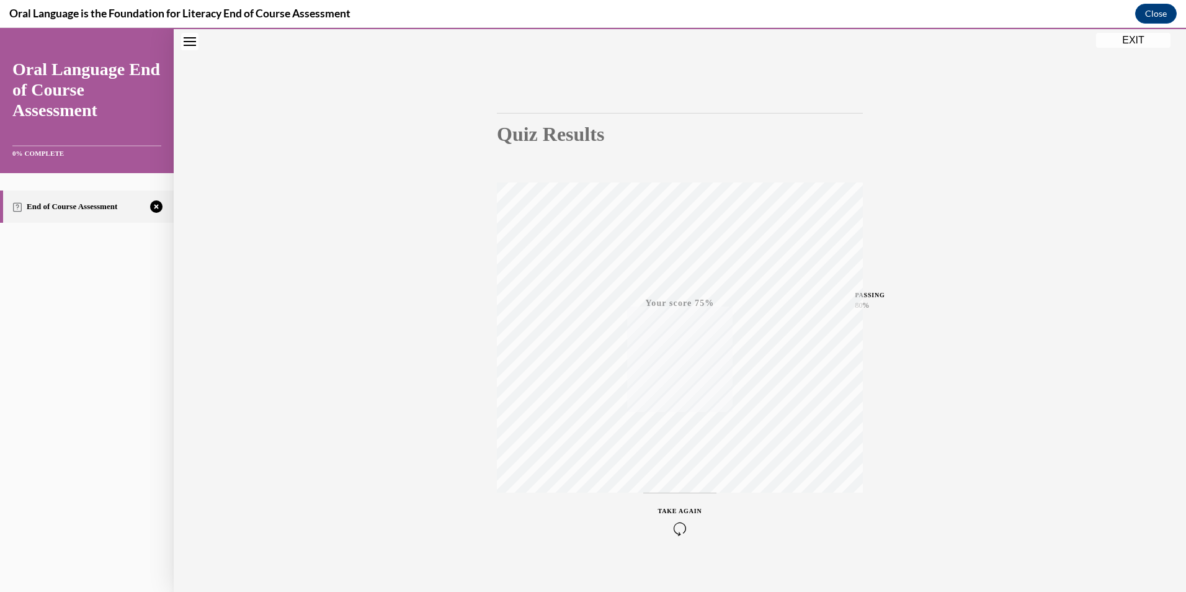
scroll to position [72, 0]
click at [671, 511] on icon "button" at bounding box center [680, 516] width 44 height 14
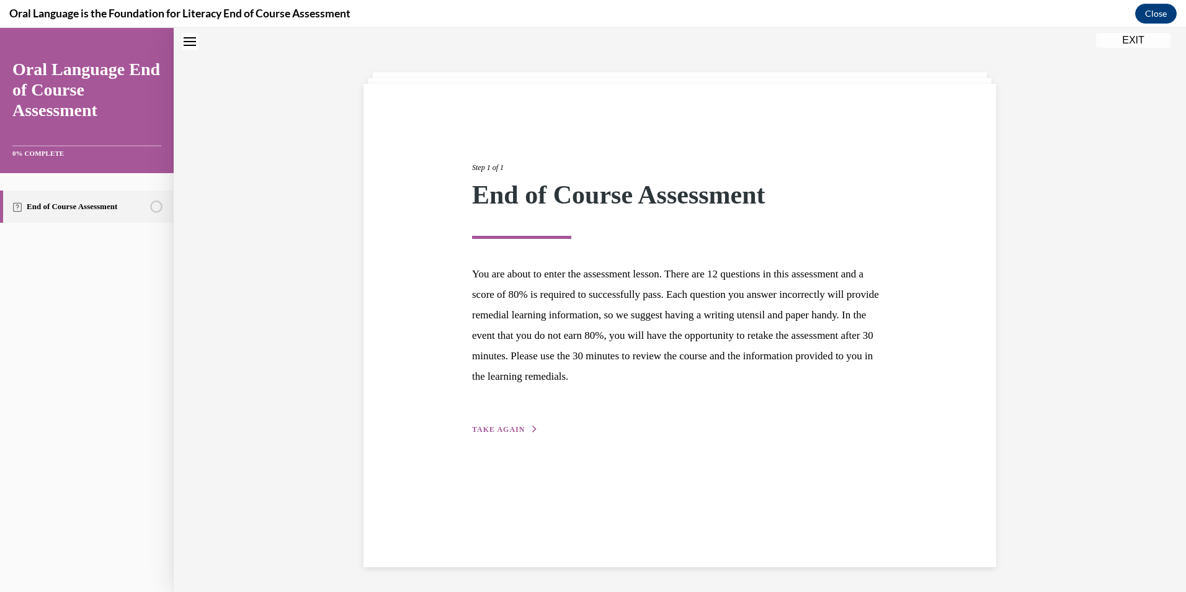
click at [508, 430] on span "TAKE AGAIN" at bounding box center [498, 429] width 53 height 9
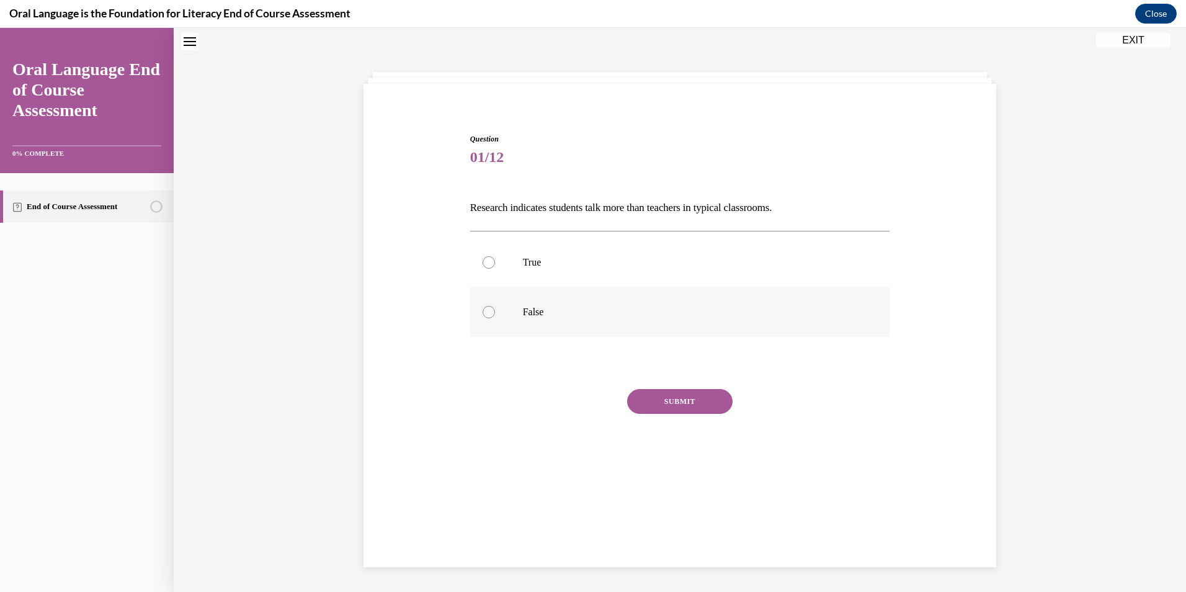
click at [483, 313] on div at bounding box center [489, 312] width 12 height 12
click at [483, 313] on input "False" at bounding box center [489, 312] width 12 height 12
radio input "true"
click at [681, 407] on button "SUBMIT" at bounding box center [679, 401] width 105 height 25
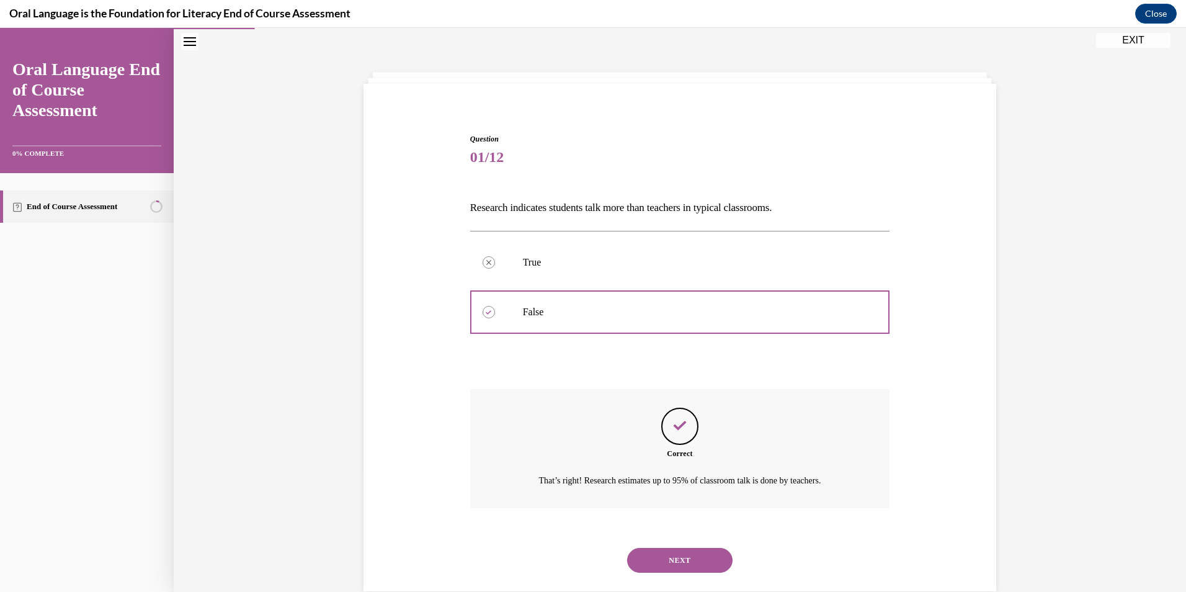
scroll to position [63, 0]
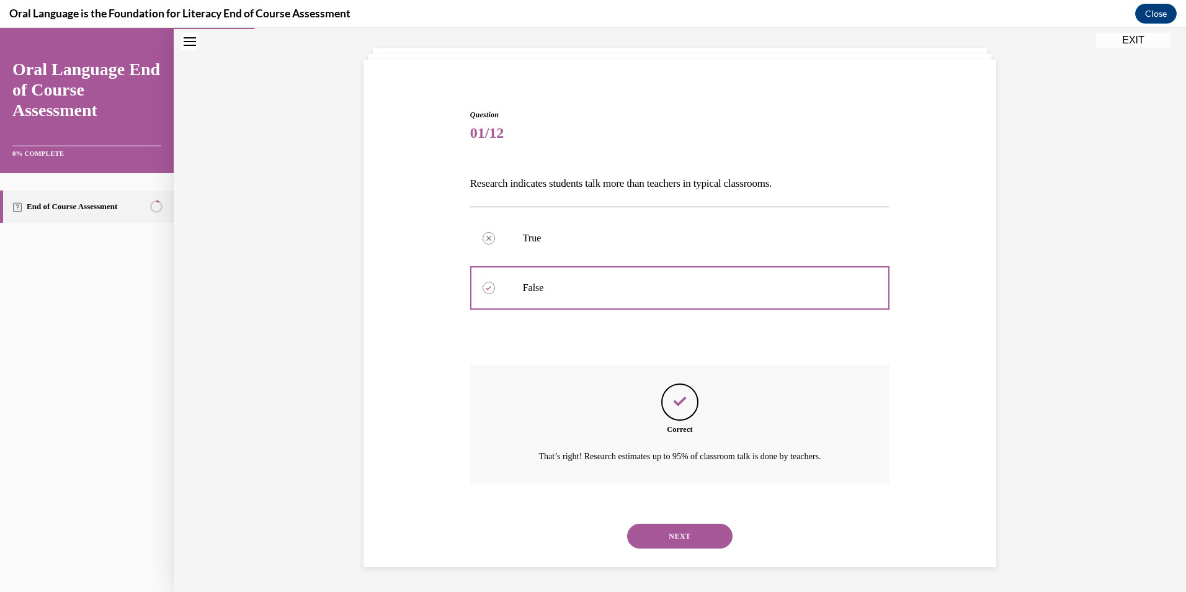
click at [682, 541] on button "NEXT" at bounding box center [679, 536] width 105 height 25
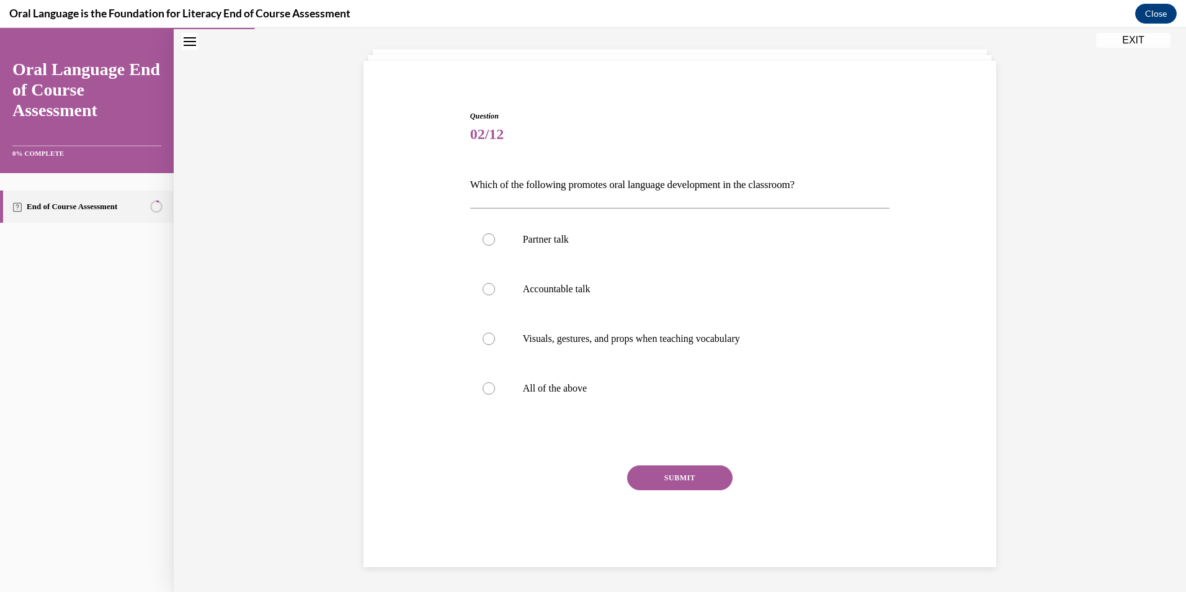
scroll to position [62, 0]
click at [483, 388] on div at bounding box center [489, 388] width 12 height 12
click at [483, 388] on input "All of the above" at bounding box center [489, 388] width 12 height 12
radio input "true"
click at [653, 472] on button "SUBMIT" at bounding box center [679, 477] width 105 height 25
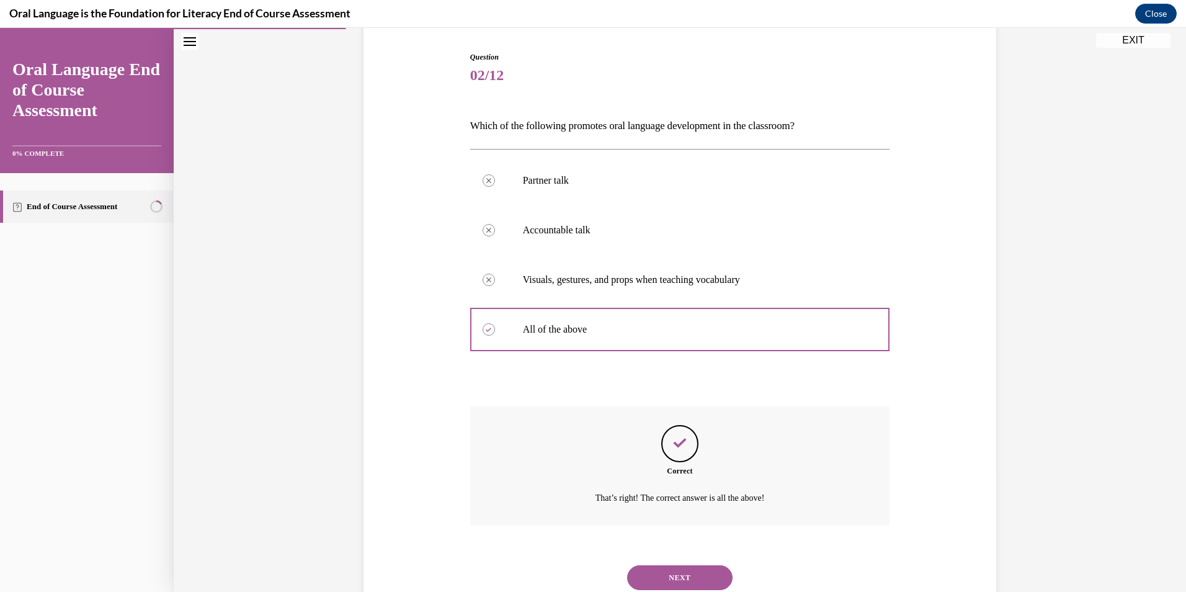
scroll to position [163, 0]
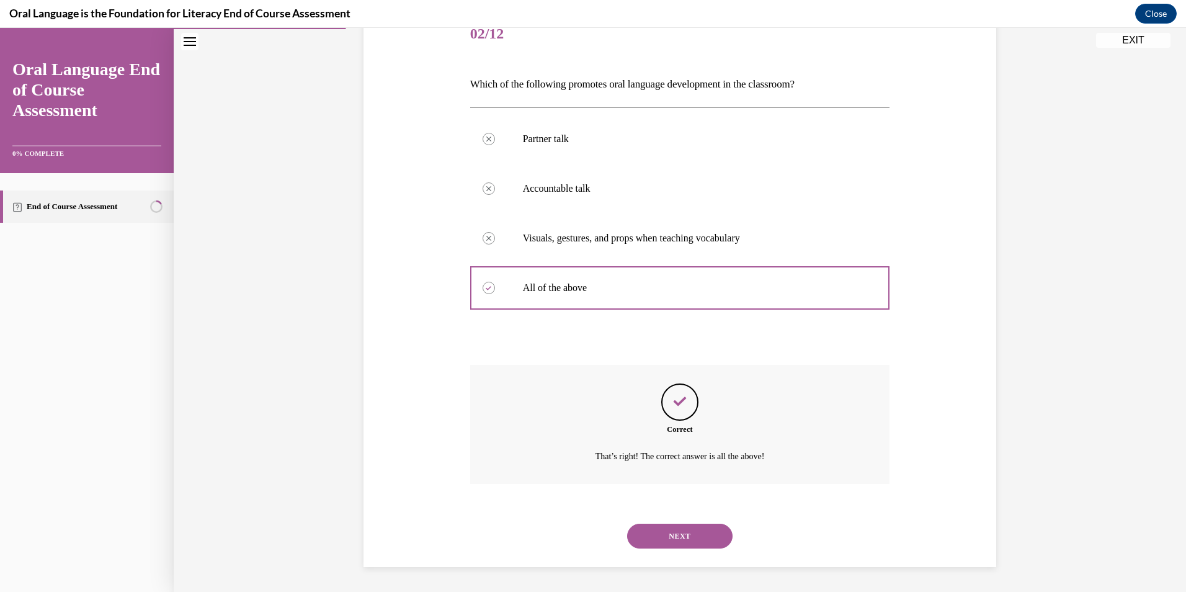
click at [671, 537] on button "NEXT" at bounding box center [679, 536] width 105 height 25
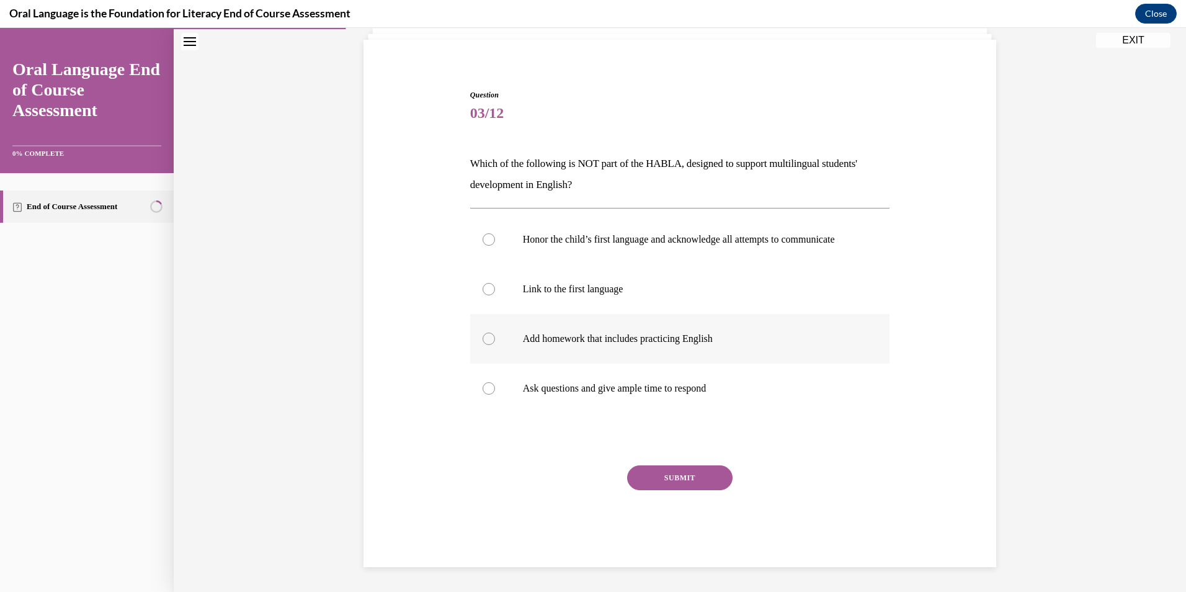
click at [483, 338] on div at bounding box center [489, 339] width 12 height 12
click at [483, 338] on input "Add homework that includes practicing English" at bounding box center [489, 339] width 12 height 12
radio input "true"
click at [683, 475] on button "SUBMIT" at bounding box center [679, 477] width 105 height 25
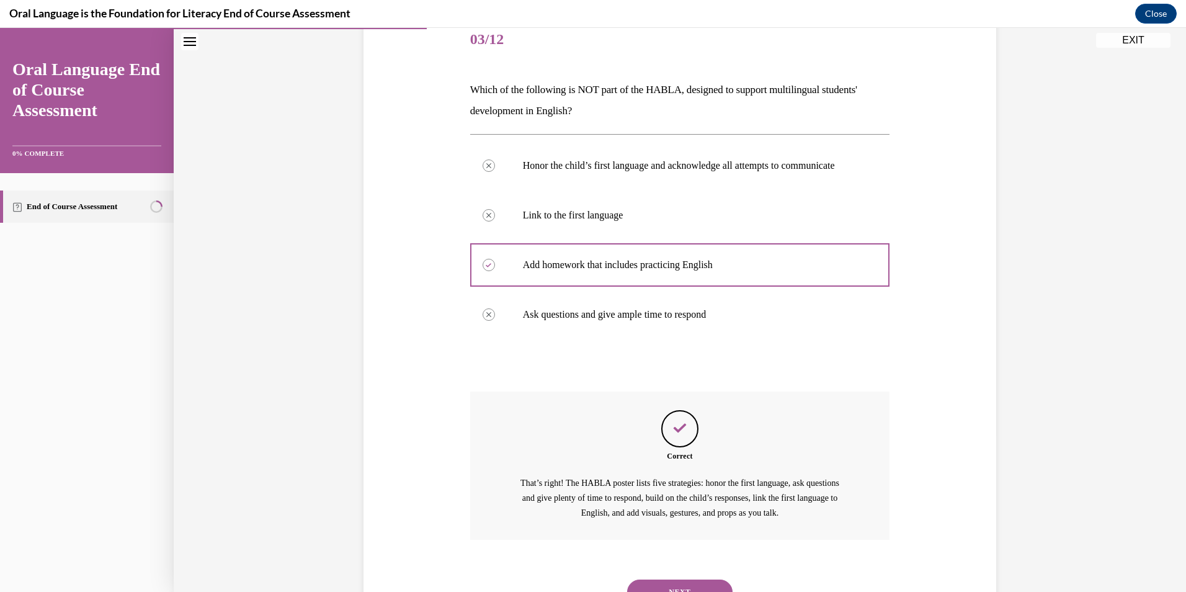
scroll to position [225, 0]
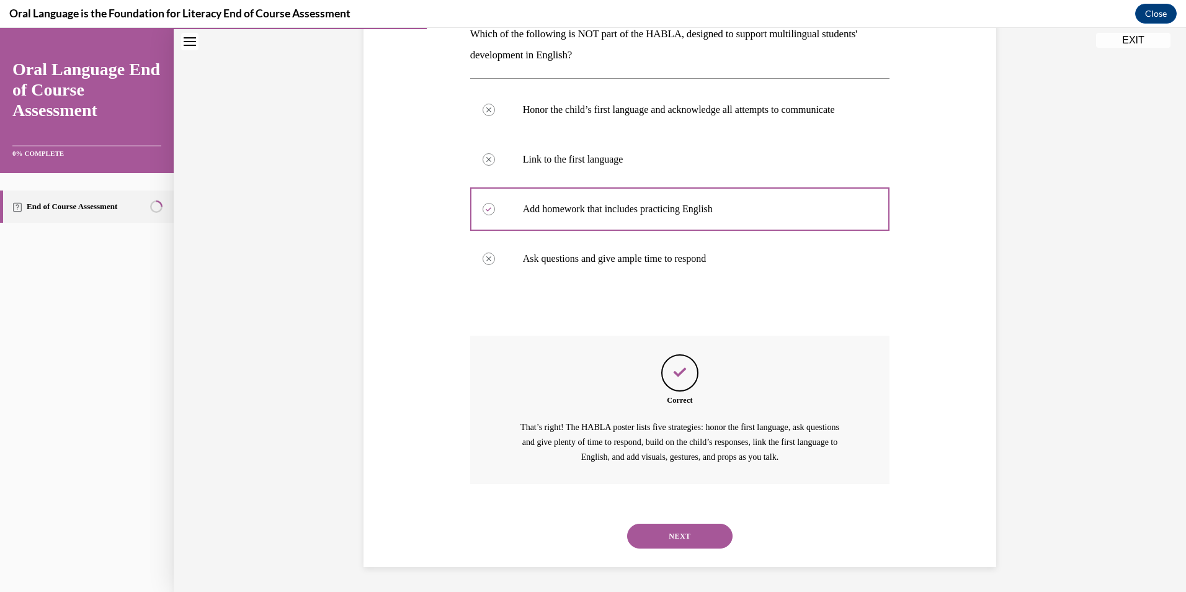
click at [675, 536] on button "NEXT" at bounding box center [679, 536] width 105 height 25
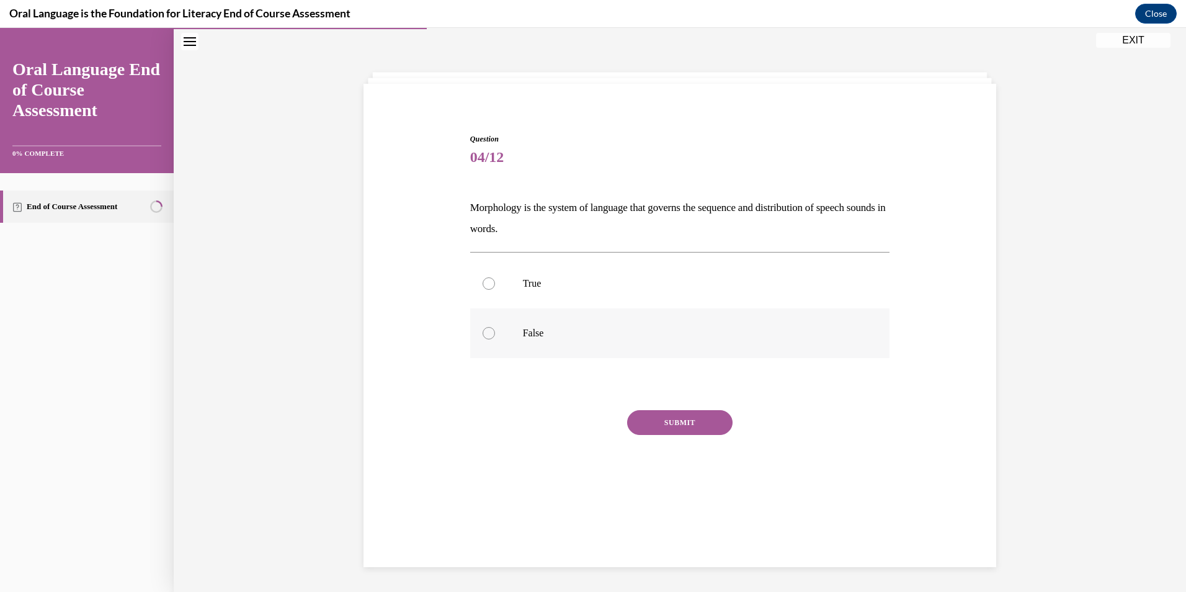
click at [483, 329] on div at bounding box center [489, 333] width 12 height 12
click at [483, 329] on input "False" at bounding box center [489, 333] width 12 height 12
radio input "true"
click at [673, 423] on button "SUBMIT" at bounding box center [679, 422] width 105 height 25
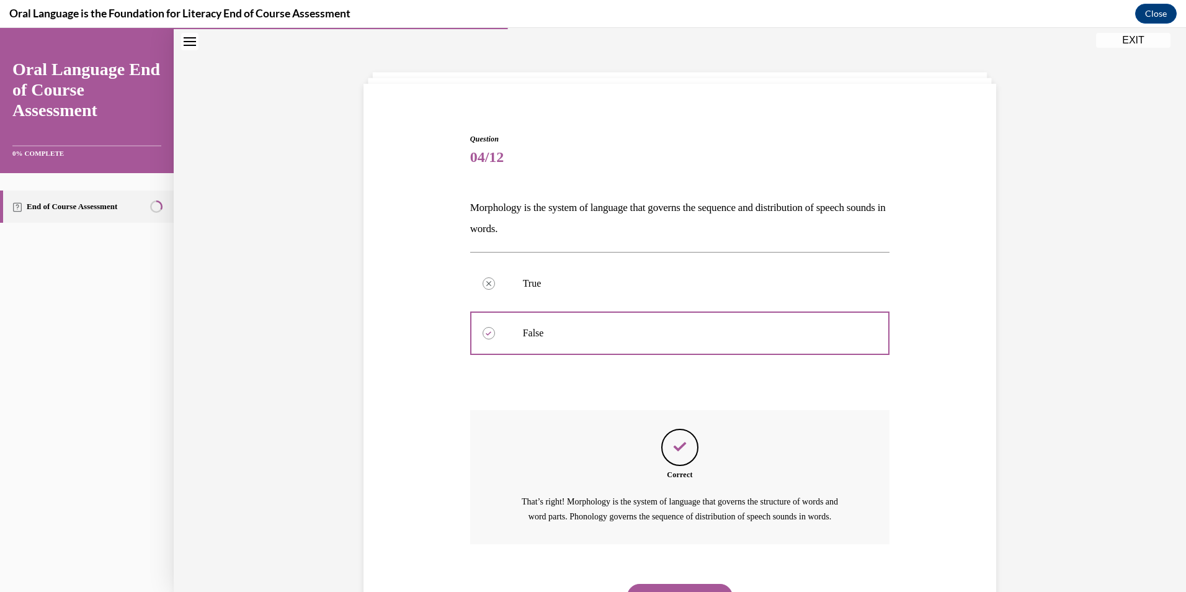
scroll to position [114, 0]
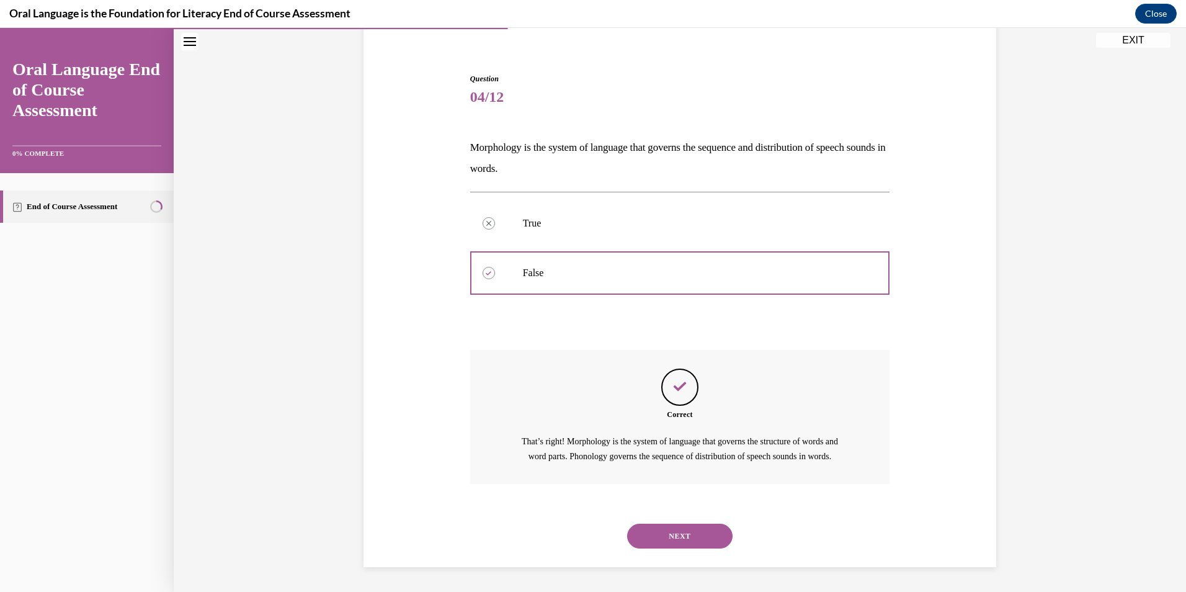
click at [671, 544] on button "NEXT" at bounding box center [679, 536] width 105 height 25
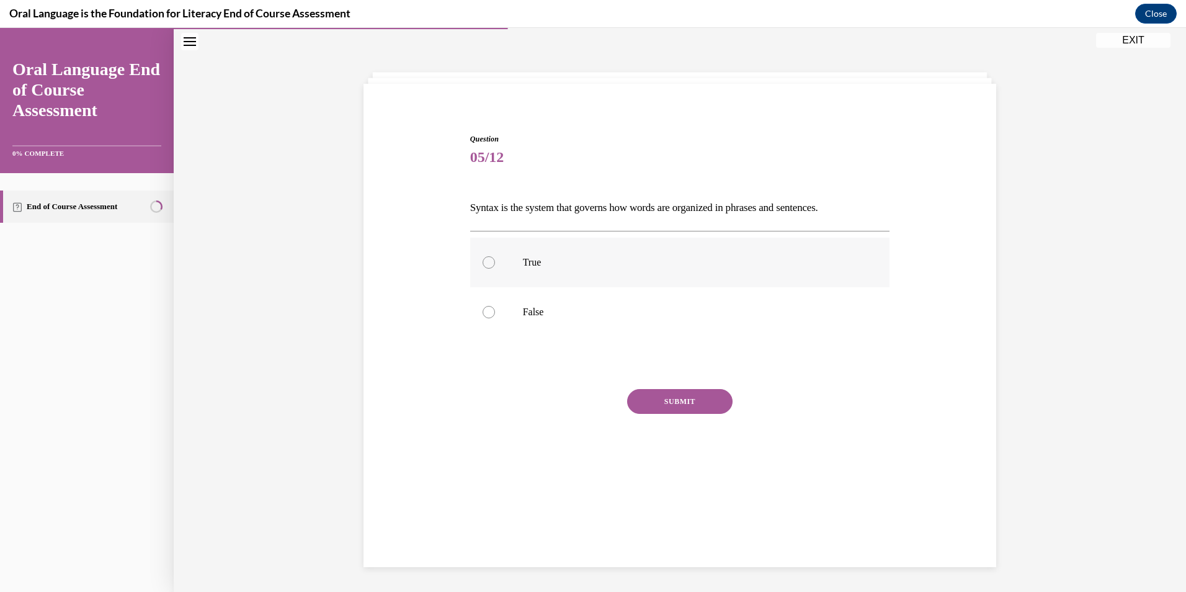
click at [483, 262] on div at bounding box center [489, 262] width 12 height 12
click at [483, 262] on input "True" at bounding box center [489, 262] width 12 height 12
radio input "true"
click at [675, 397] on button "SUBMIT" at bounding box center [679, 401] width 105 height 25
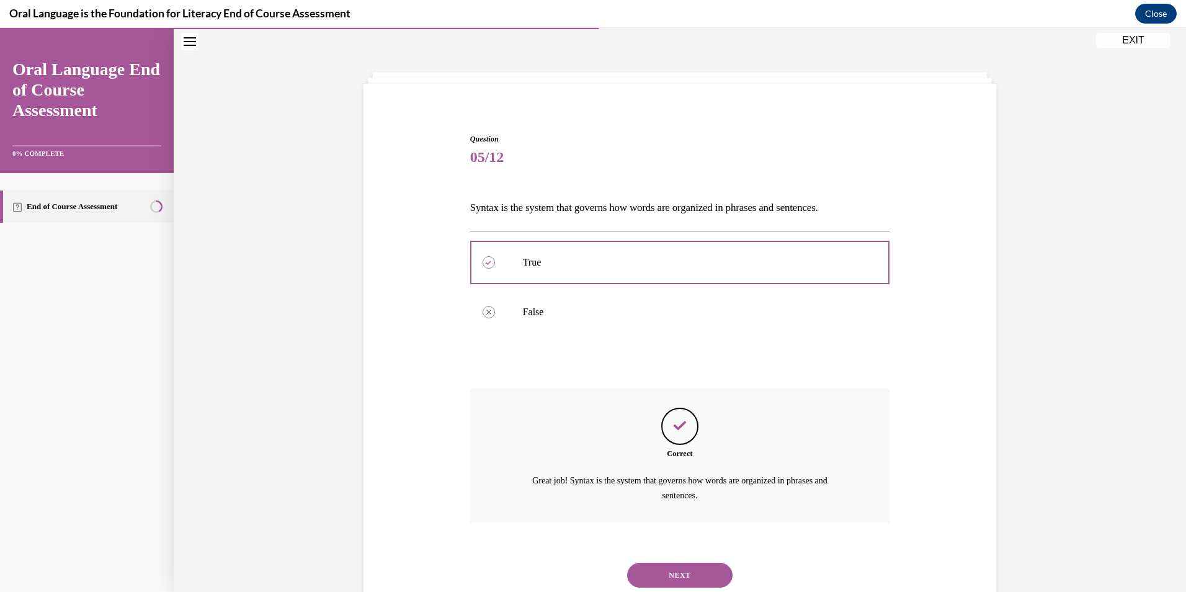
scroll to position [78, 0]
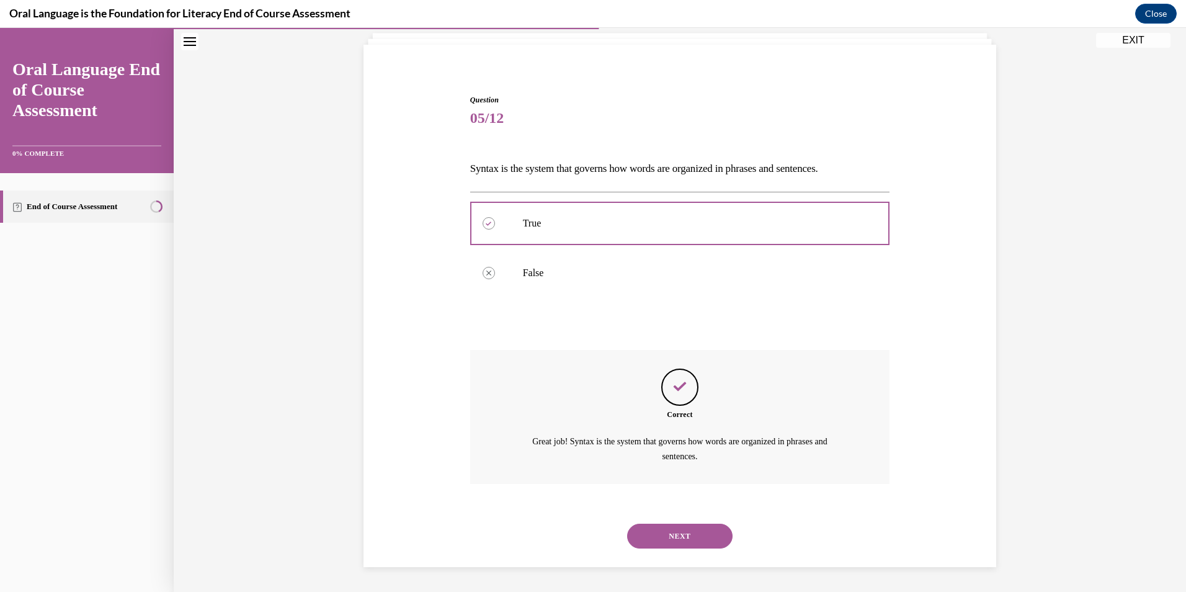
click at [683, 539] on button "NEXT" at bounding box center [679, 536] width 105 height 25
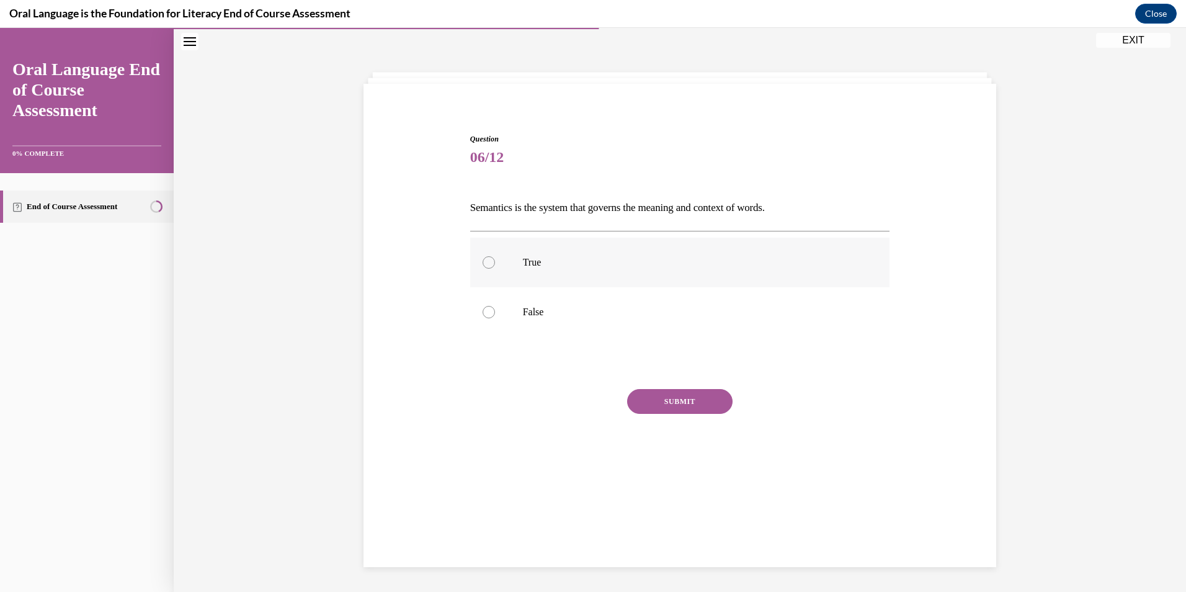
click at [487, 264] on div at bounding box center [489, 262] width 12 height 12
click at [487, 264] on input "True" at bounding box center [489, 262] width 12 height 12
radio input "true"
click at [647, 397] on button "SUBMIT" at bounding box center [679, 401] width 105 height 25
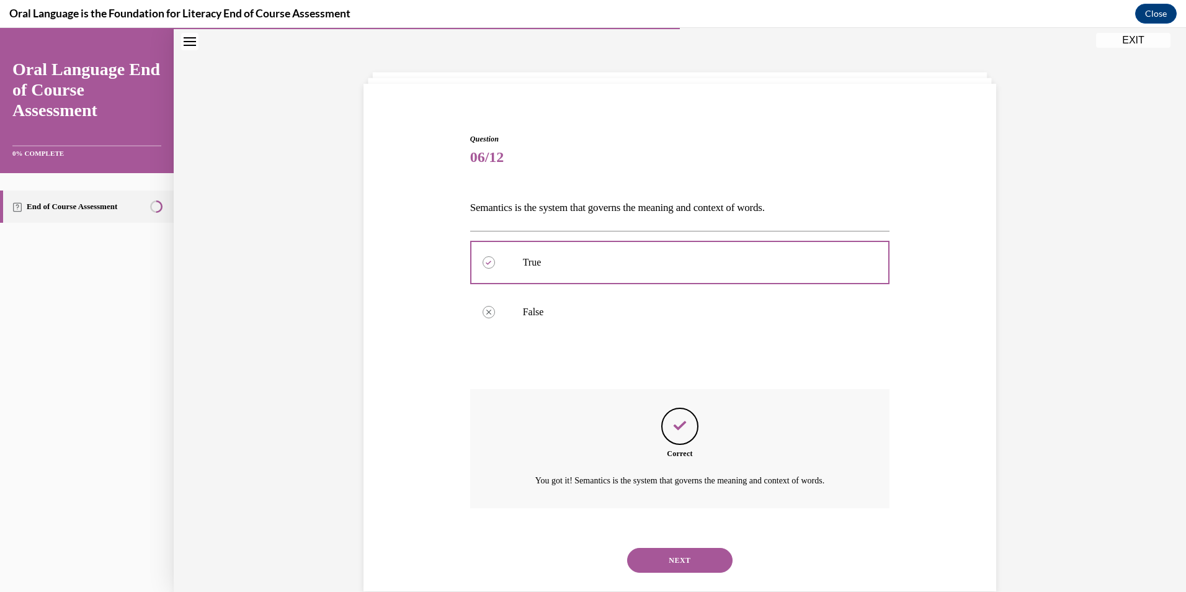
scroll to position [63, 0]
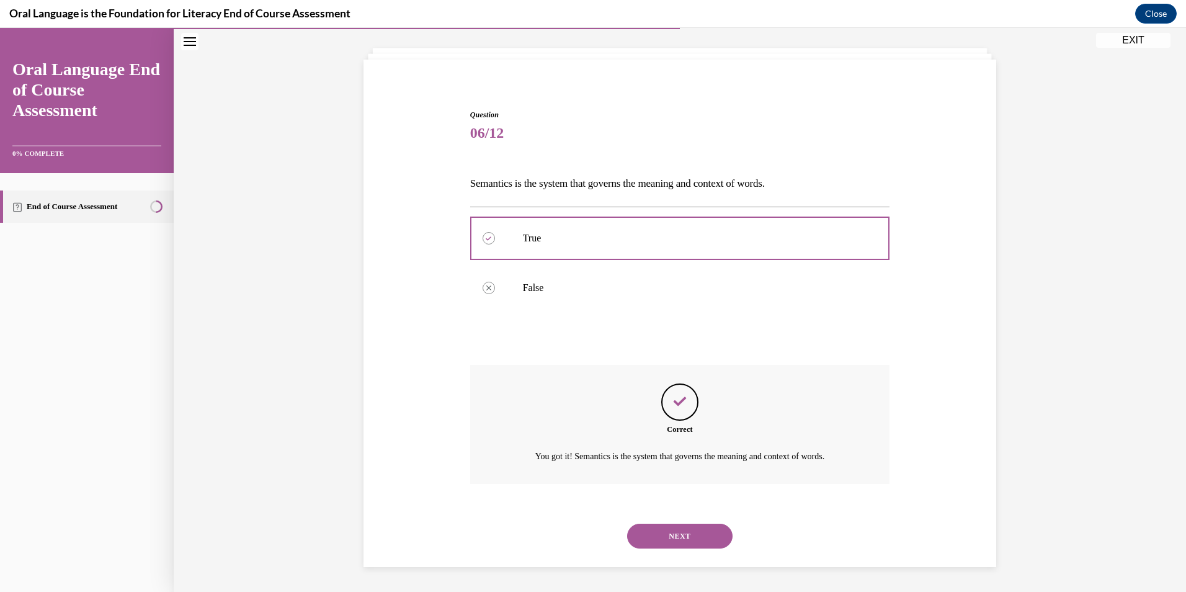
click at [678, 540] on button "NEXT" at bounding box center [679, 536] width 105 height 25
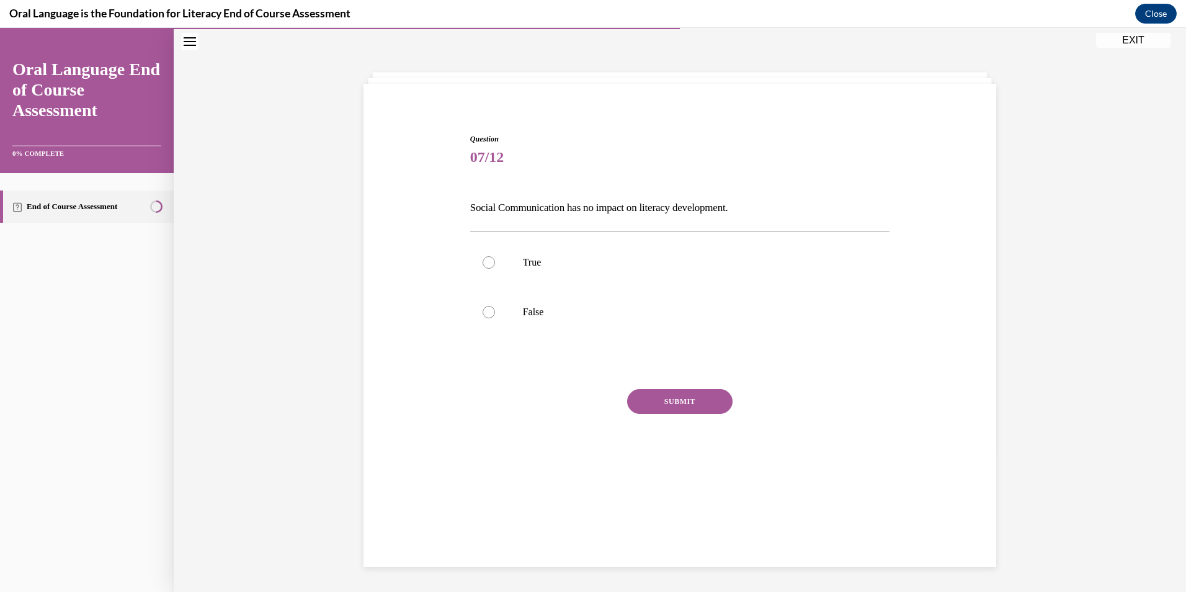
scroll to position [39, 0]
click at [483, 313] on div at bounding box center [489, 312] width 12 height 12
click at [483, 313] on input "False" at bounding box center [489, 312] width 12 height 12
radio input "true"
click at [660, 400] on button "SUBMIT" at bounding box center [679, 401] width 105 height 25
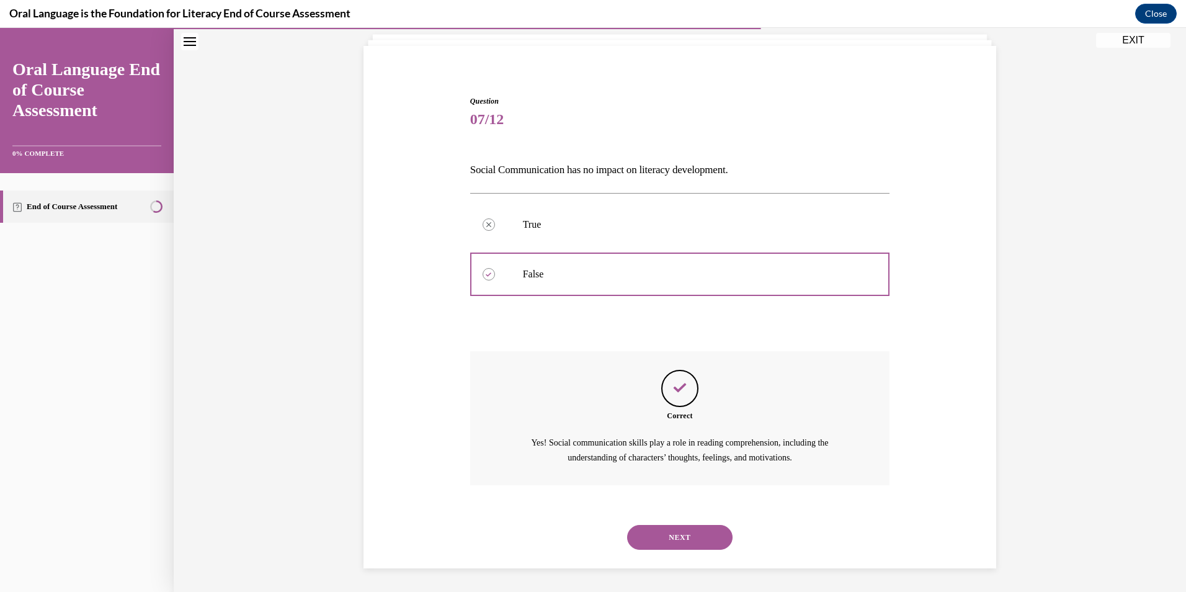
scroll to position [78, 0]
click at [675, 538] on button "NEXT" at bounding box center [679, 536] width 105 height 25
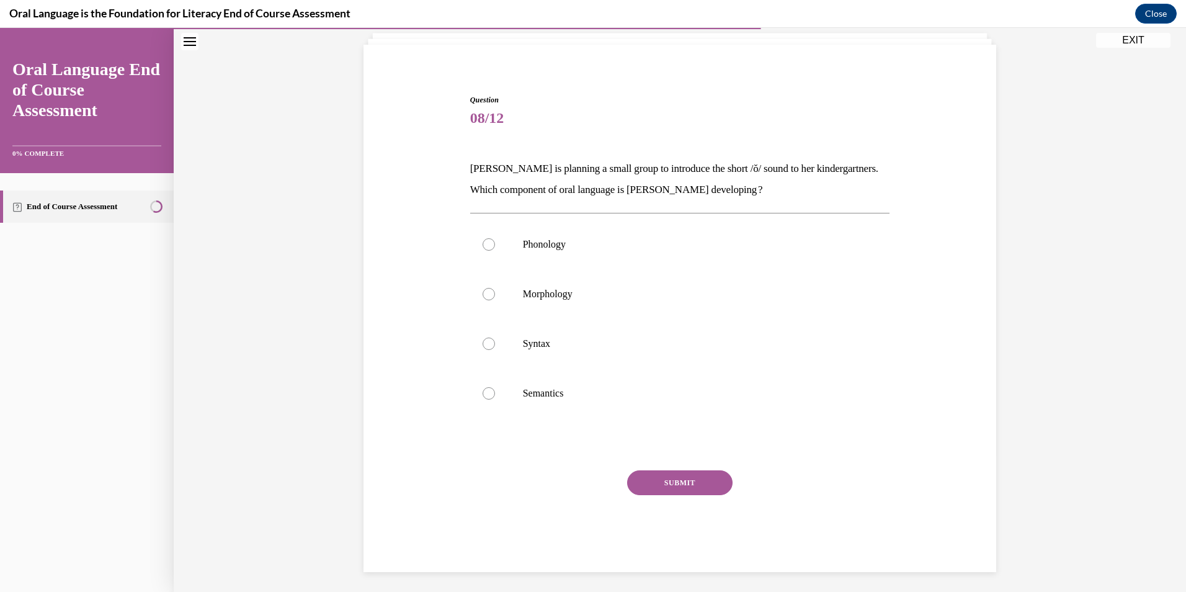
scroll to position [66, 0]
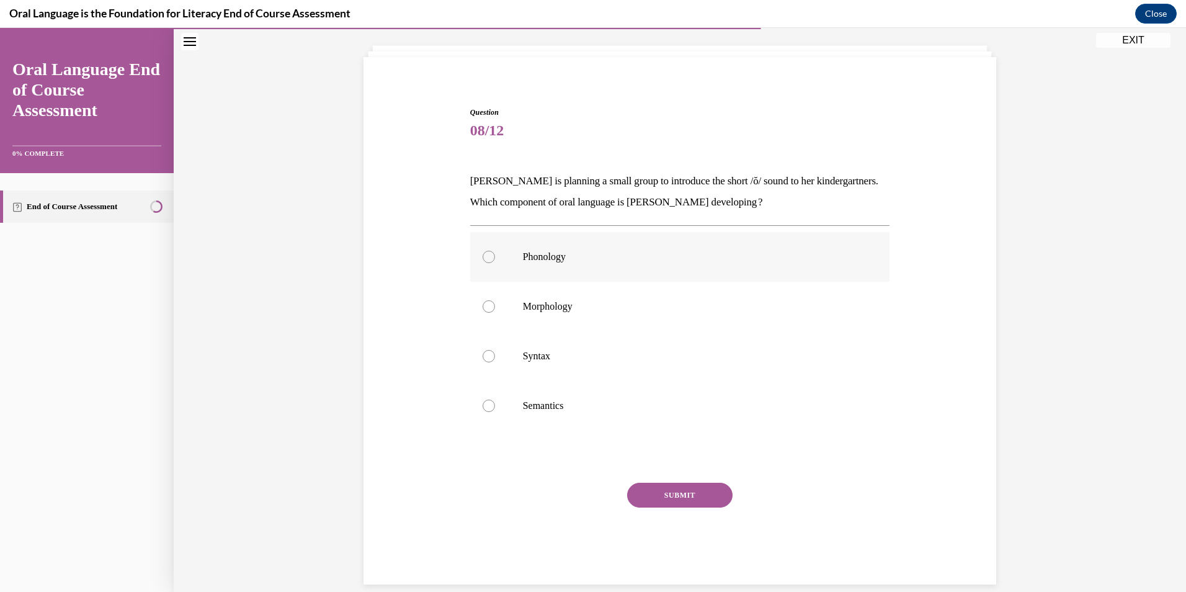
click at [483, 261] on div at bounding box center [489, 257] width 12 height 12
click at [483, 261] on input "Phonology" at bounding box center [489, 257] width 12 height 12
radio input "true"
click at [691, 488] on button "SUBMIT" at bounding box center [679, 495] width 105 height 25
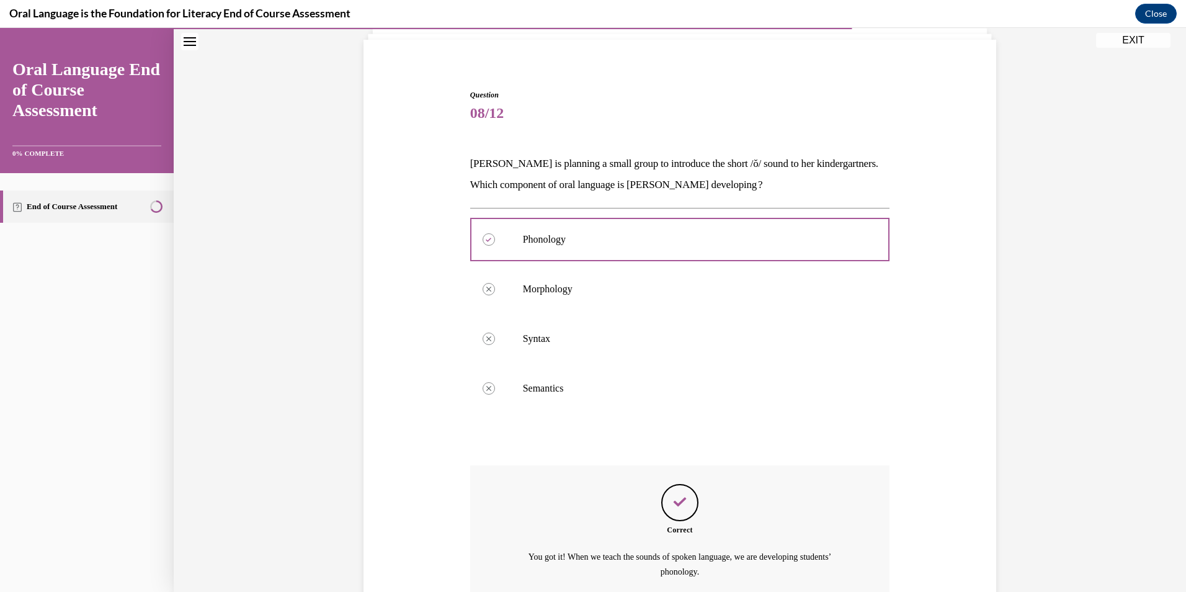
scroll to position [199, 0]
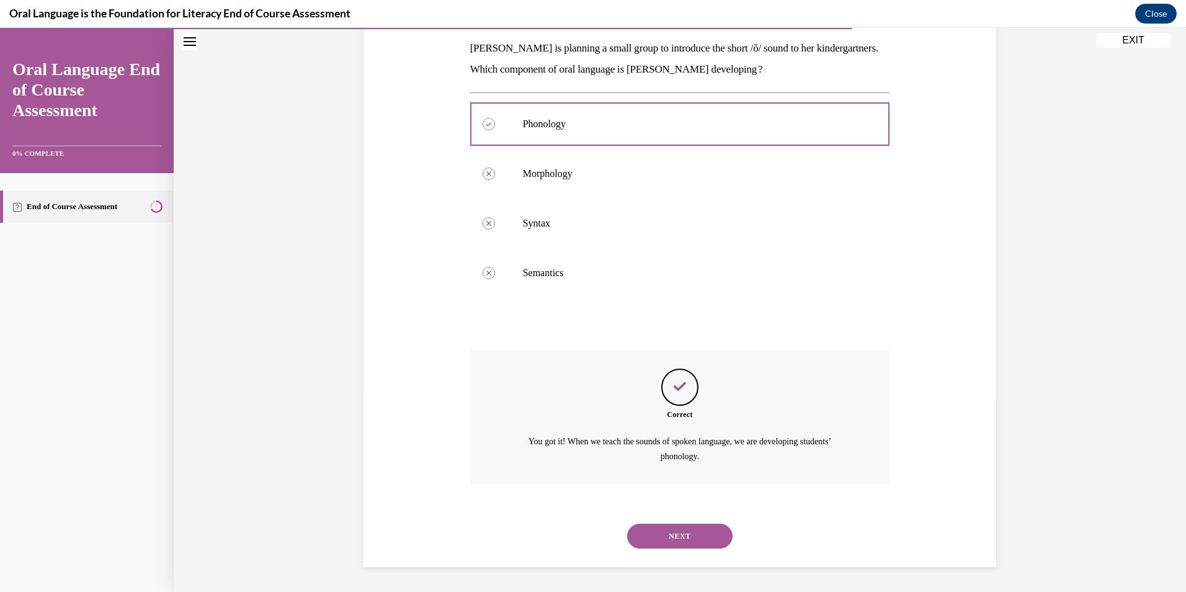
click at [665, 547] on button "NEXT" at bounding box center [679, 536] width 105 height 25
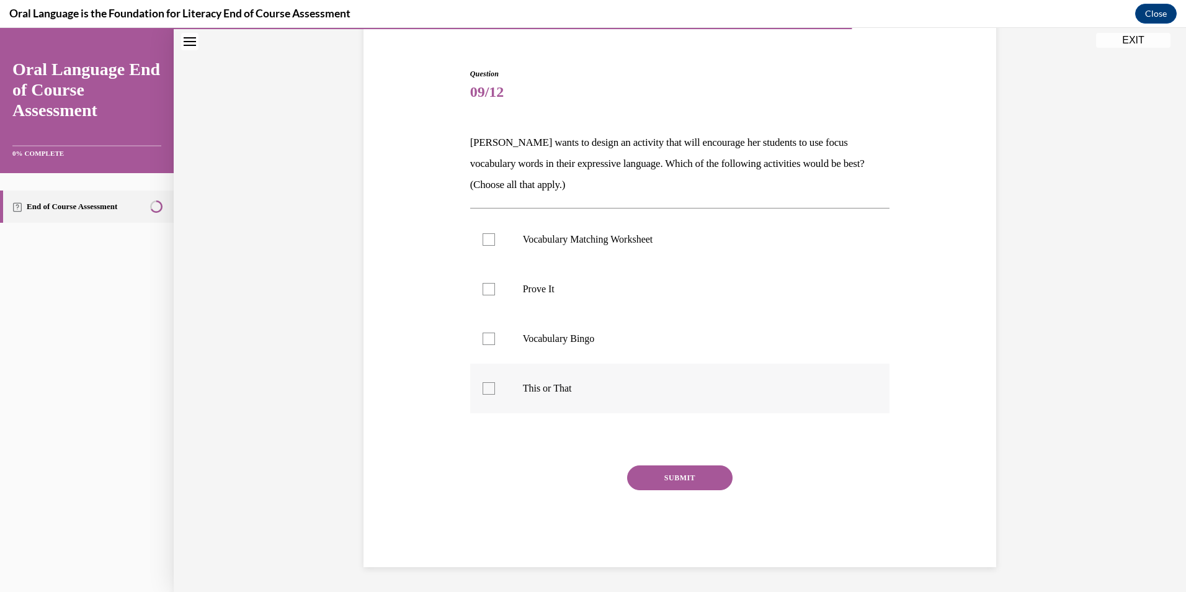
click at [482, 378] on label "This or That" at bounding box center [680, 389] width 420 height 50
click at [483, 382] on input "This or That" at bounding box center [489, 388] width 12 height 12
click at [486, 387] on icon at bounding box center [489, 389] width 6 height 4
click at [486, 387] on input "This or That" at bounding box center [489, 388] width 12 height 12
click at [486, 387] on div at bounding box center [489, 388] width 12 height 12
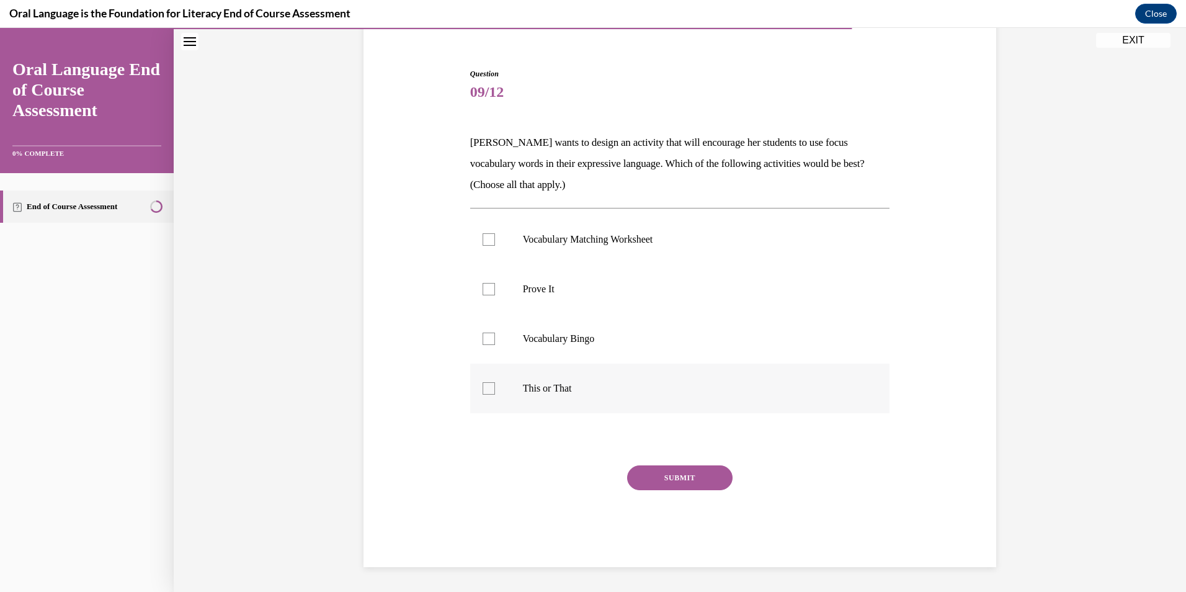
click at [486, 387] on input "This or That" at bounding box center [489, 388] width 12 height 12
checkbox input "true"
click at [676, 477] on button "SUBMIT" at bounding box center [679, 477] width 105 height 25
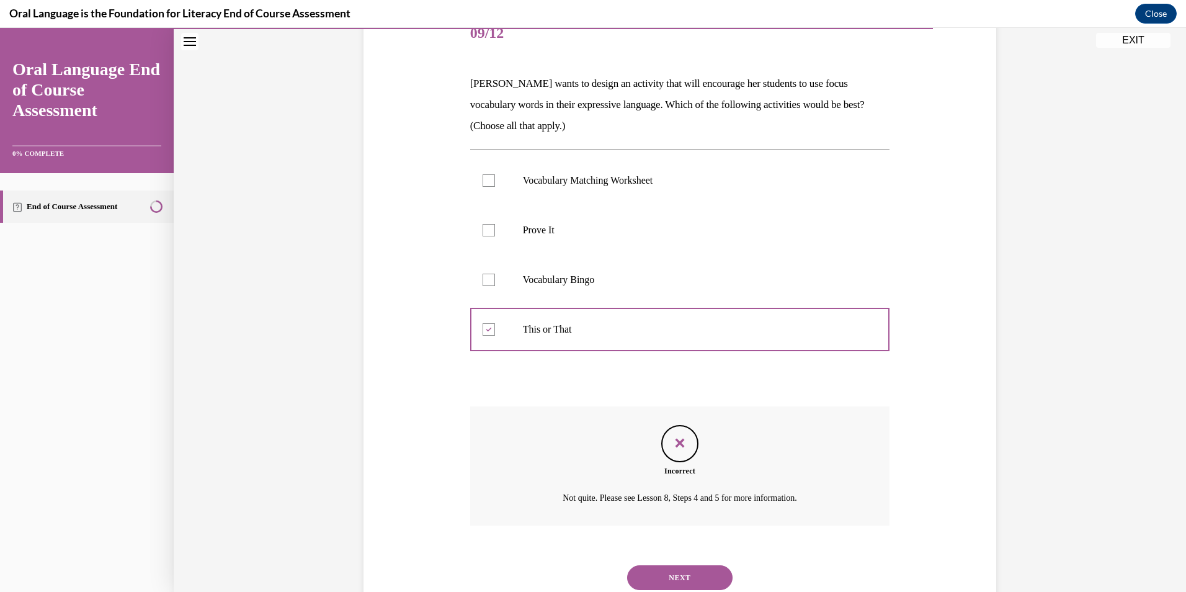
scroll to position [205, 0]
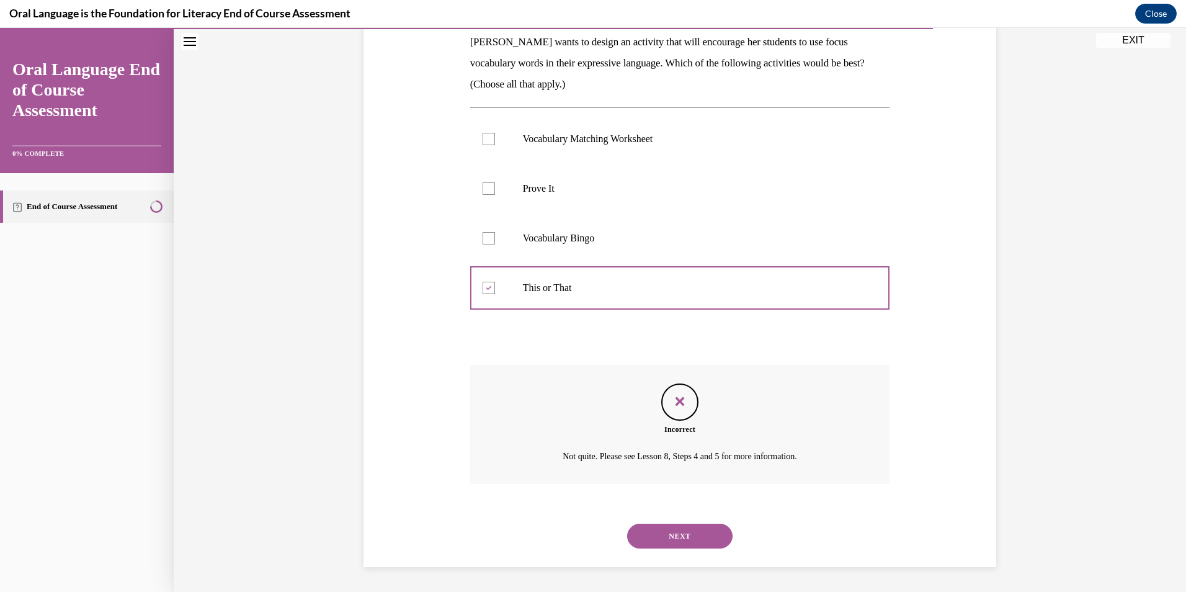
click at [702, 539] on button "NEXT" at bounding box center [679, 536] width 105 height 25
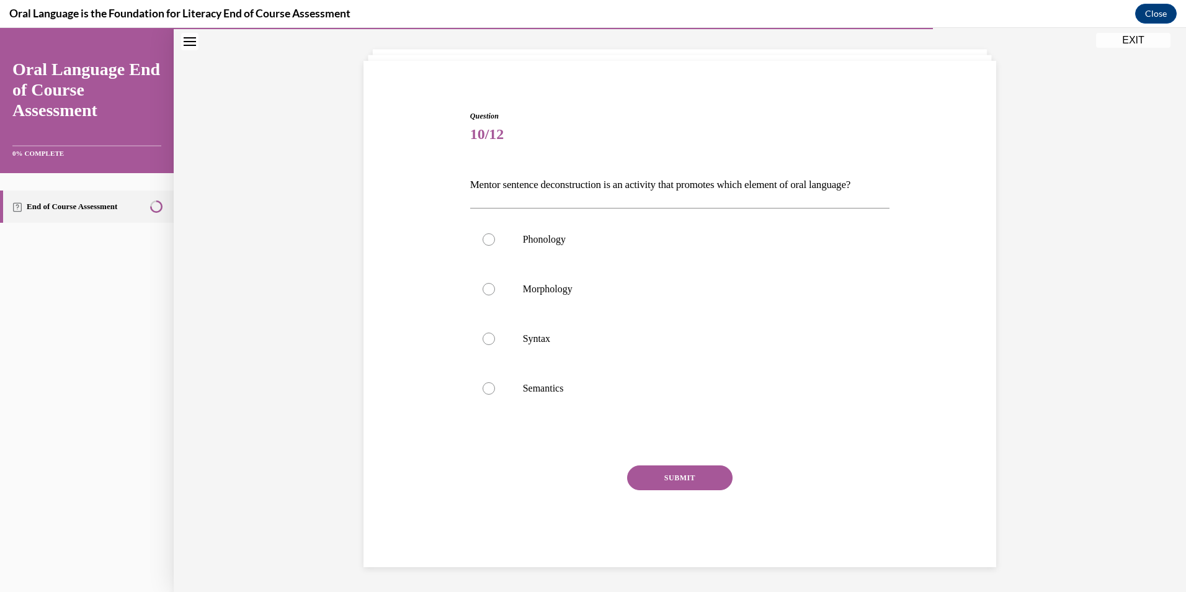
scroll to position [83, 0]
click at [483, 341] on div at bounding box center [489, 339] width 12 height 12
click at [483, 341] on input "Syntax" at bounding box center [489, 339] width 12 height 12
radio input "true"
click at [677, 477] on button "SUBMIT" at bounding box center [679, 477] width 105 height 25
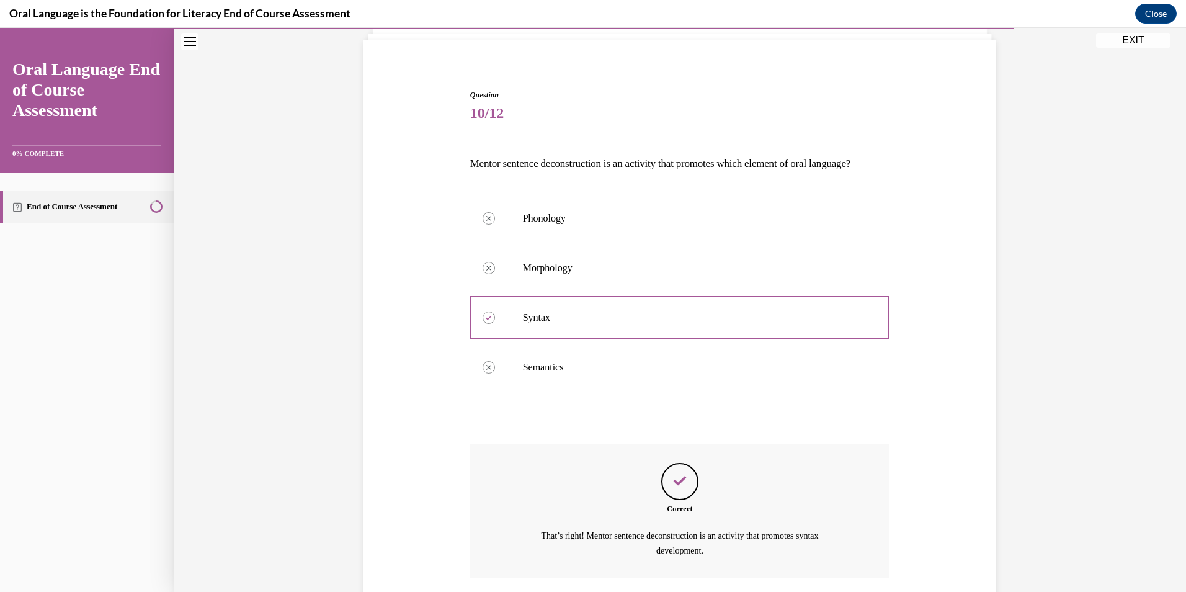
scroll to position [199, 0]
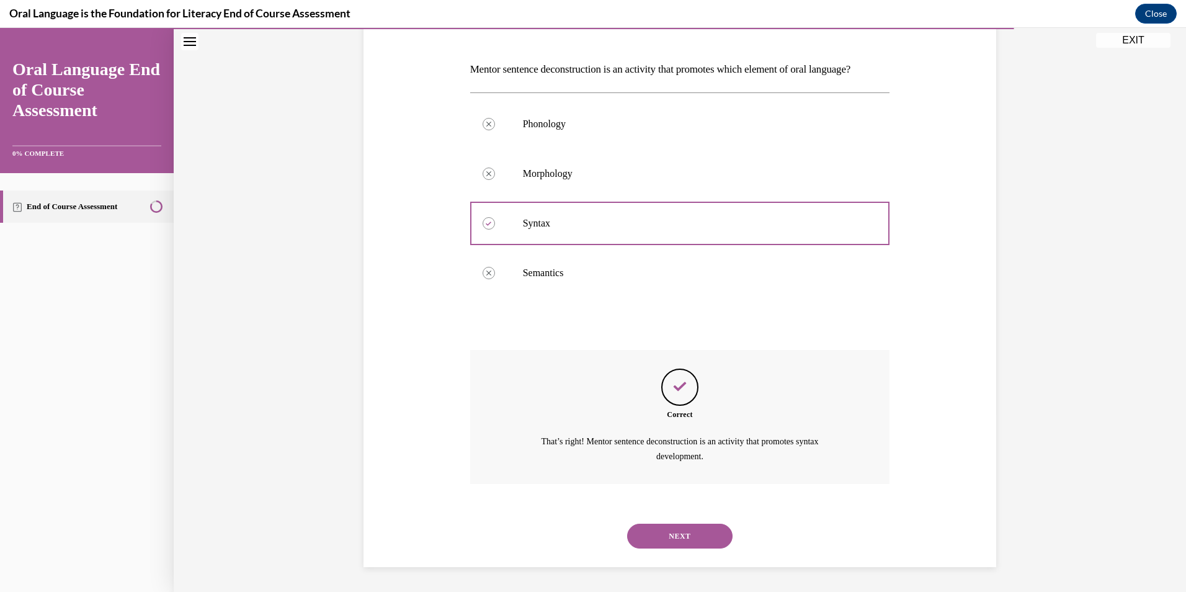
click at [669, 539] on button "NEXT" at bounding box center [679, 536] width 105 height 25
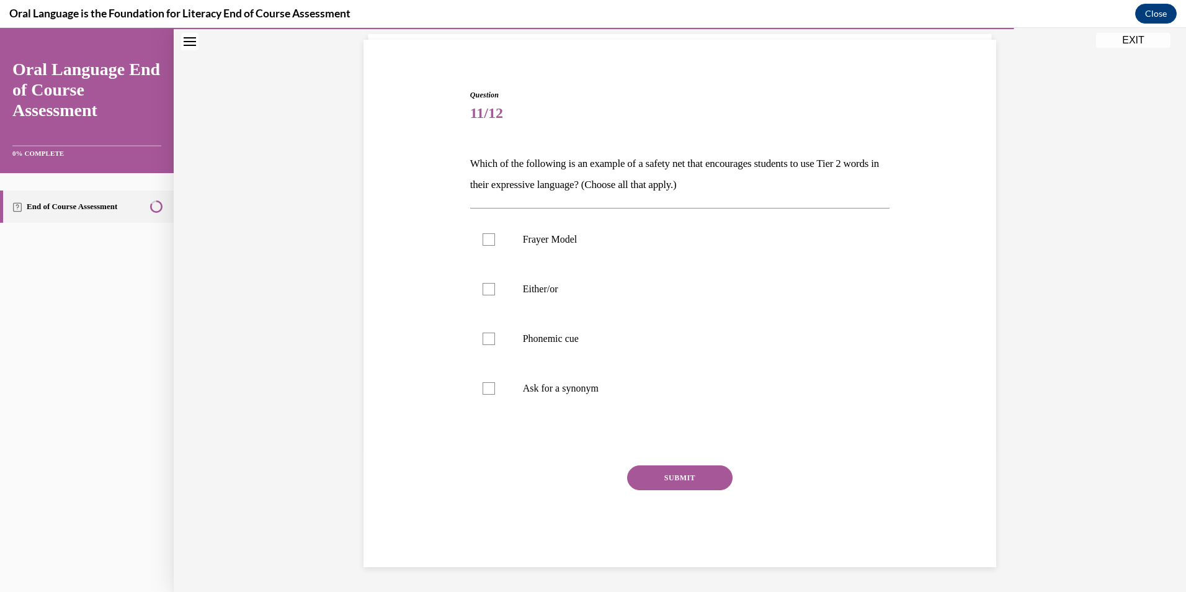
scroll to position [83, 0]
click at [486, 242] on div at bounding box center [489, 239] width 12 height 12
click at [486, 242] on input "Frayer Model" at bounding box center [489, 239] width 12 height 12
checkbox input "true"
click at [485, 290] on div at bounding box center [489, 289] width 12 height 12
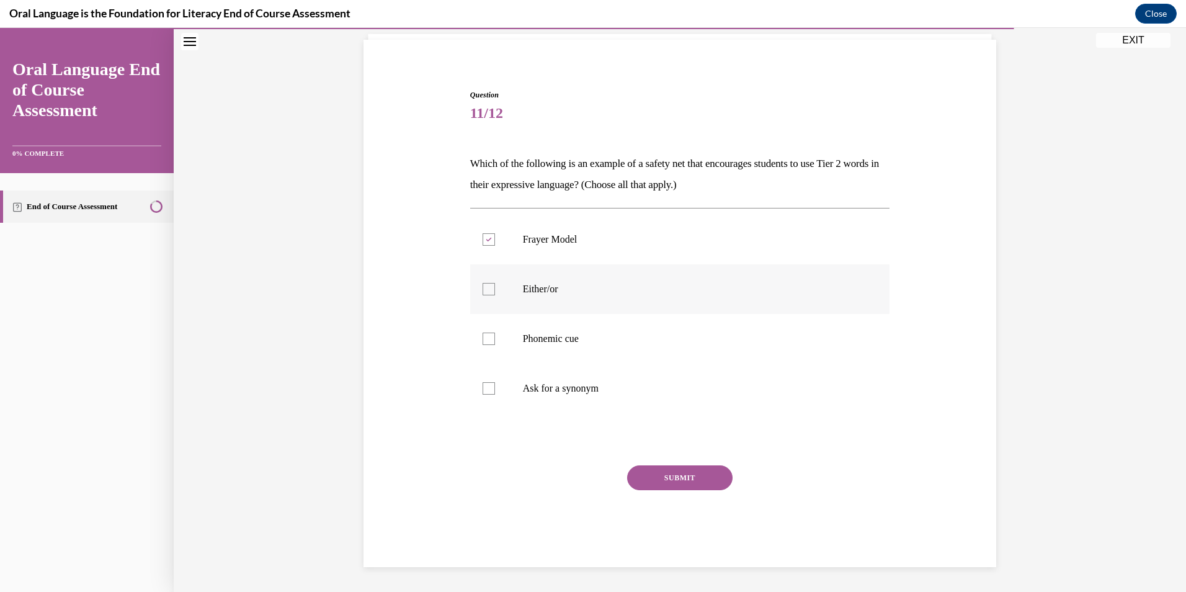
click at [485, 290] on input "Either/or" at bounding box center [489, 289] width 12 height 12
checkbox input "true"
click at [660, 483] on button "SUBMIT" at bounding box center [679, 477] width 105 height 25
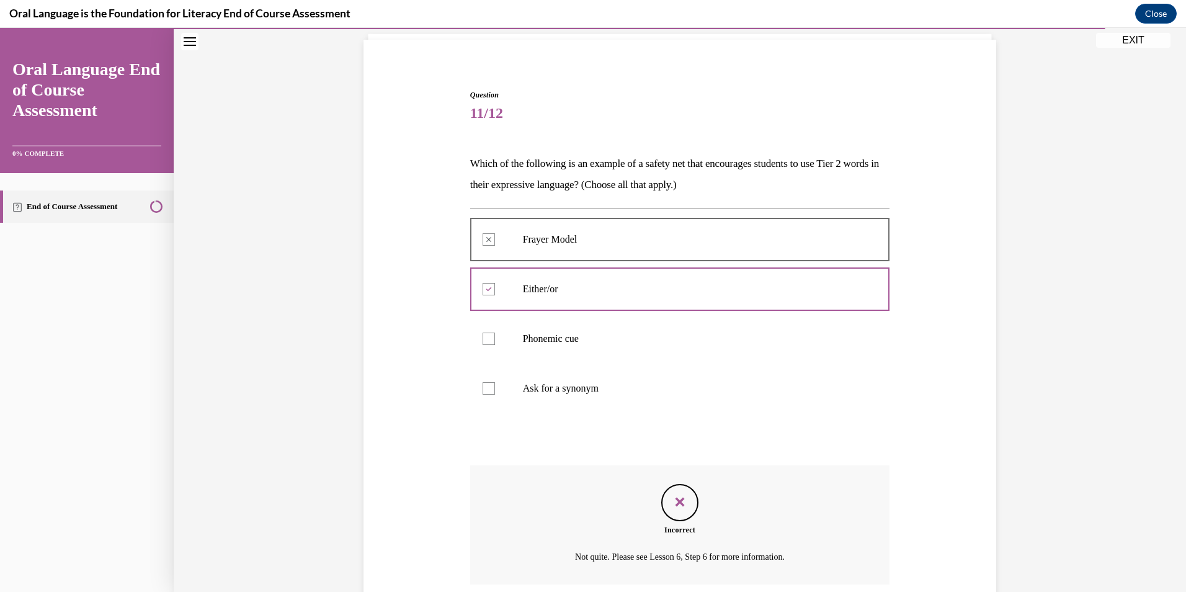
scroll to position [184, 0]
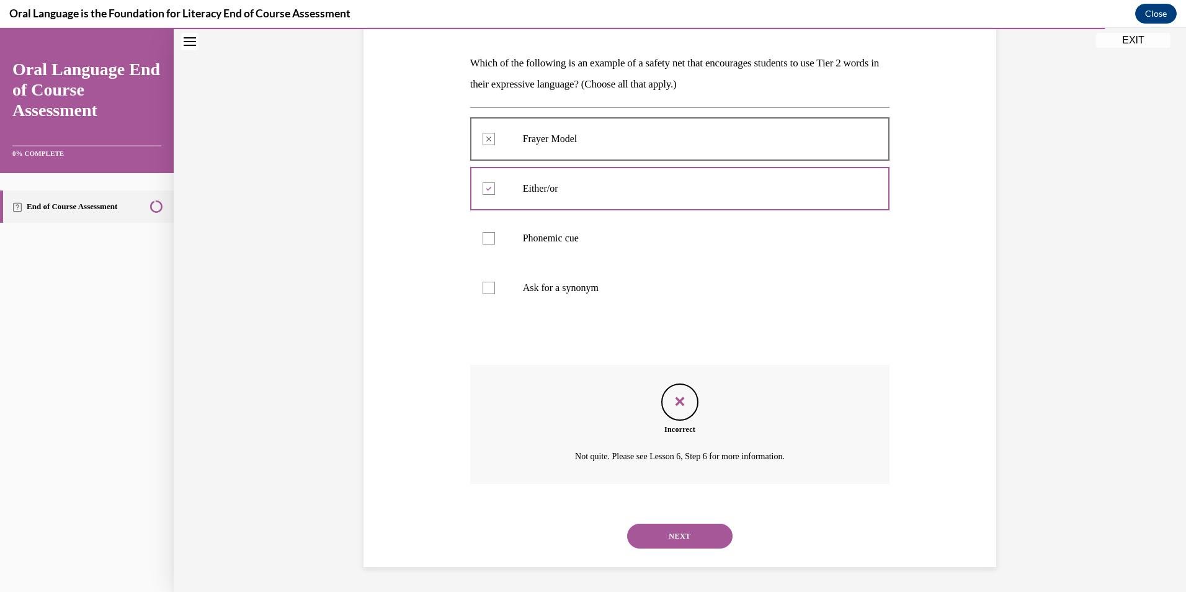
click at [680, 539] on button "NEXT" at bounding box center [679, 536] width 105 height 25
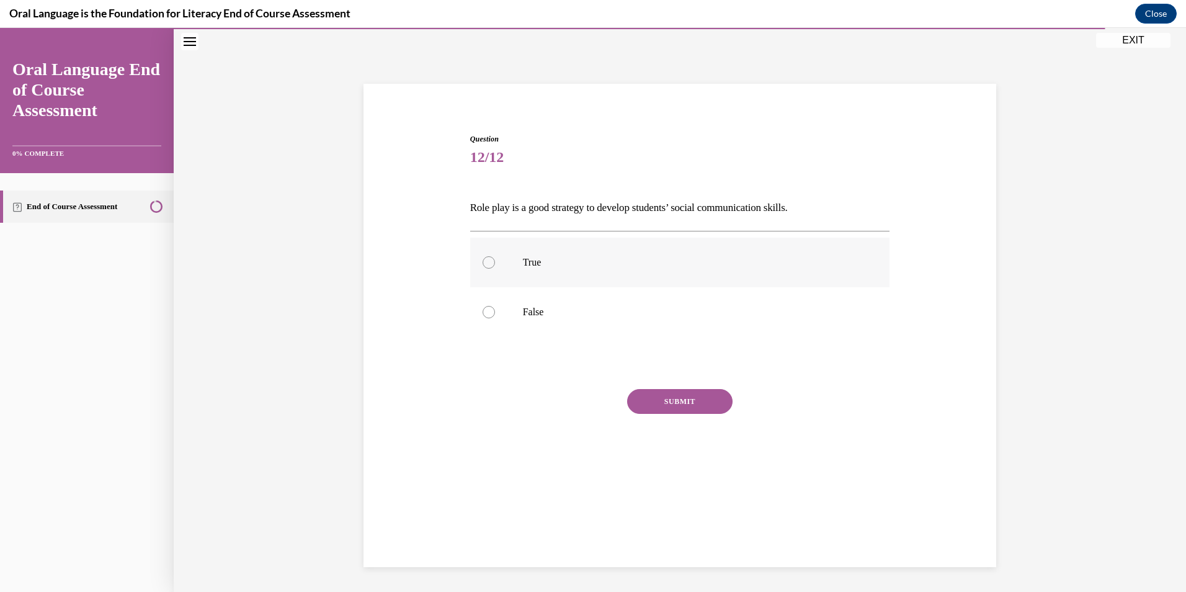
click at [484, 262] on div at bounding box center [489, 262] width 12 height 12
click at [484, 262] on input "True" at bounding box center [489, 262] width 12 height 12
radio input "true"
click at [663, 396] on button "SUBMIT" at bounding box center [679, 401] width 105 height 25
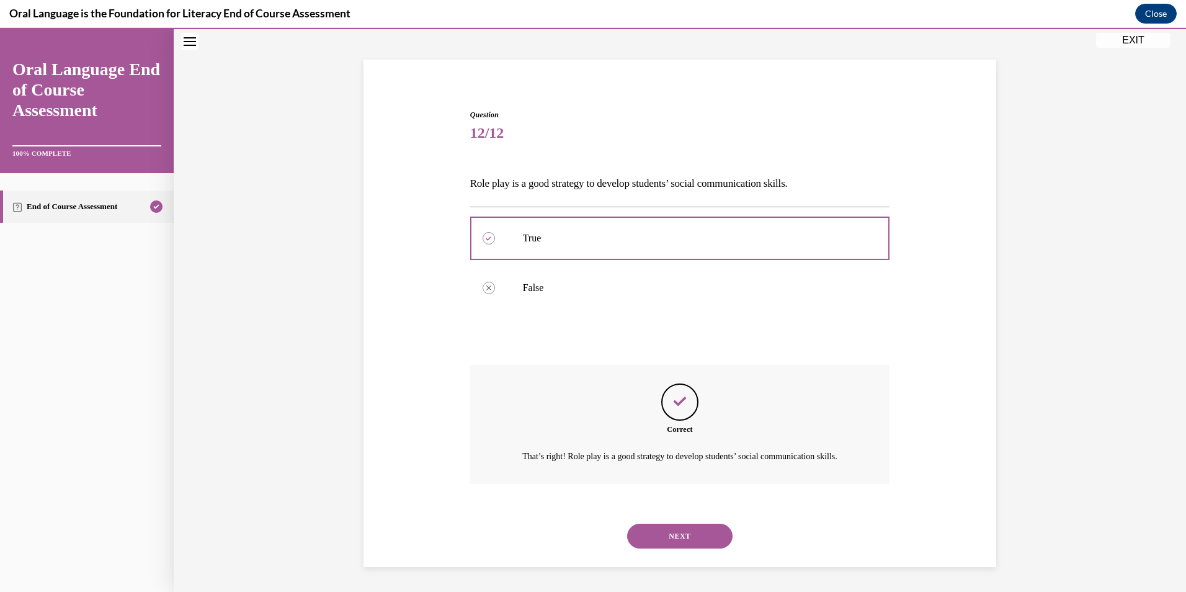
scroll to position [78, 0]
click at [661, 535] on button "NEXT" at bounding box center [679, 536] width 105 height 25
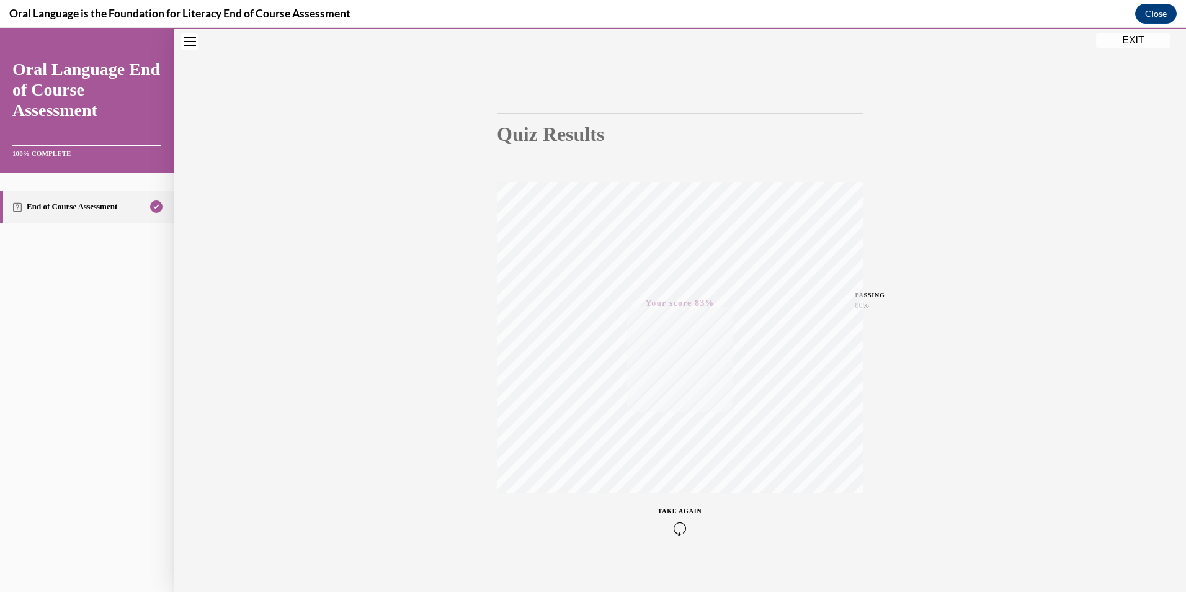
scroll to position [72, 0]
click at [1139, 42] on button "EXIT" at bounding box center [1133, 40] width 74 height 15
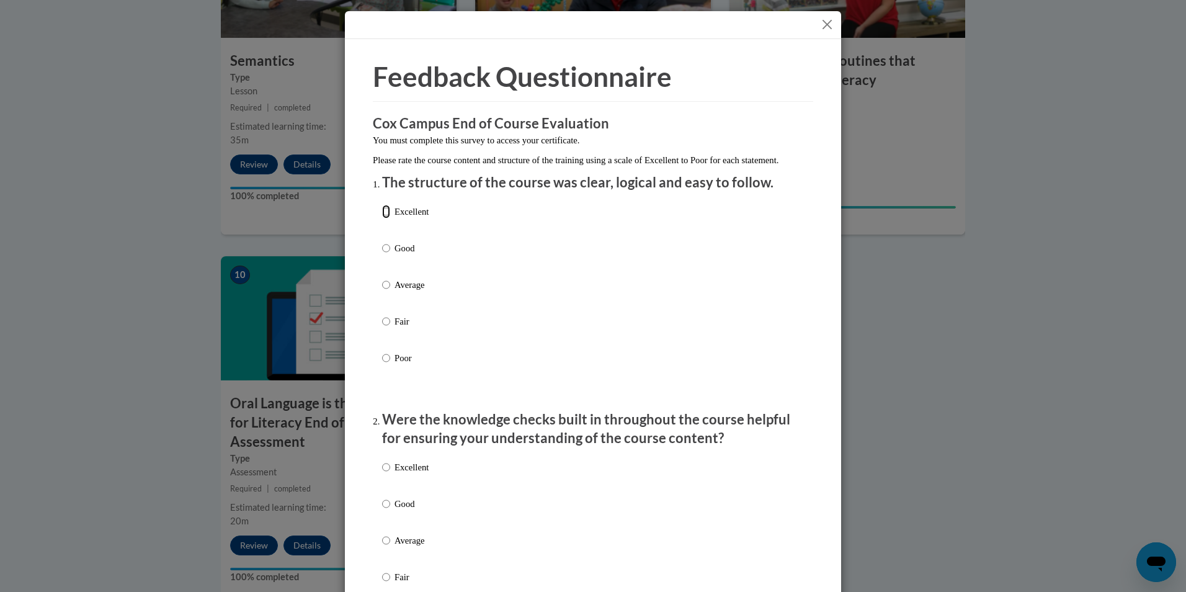
click at [385, 218] on input "Excellent" at bounding box center [386, 212] width 8 height 14
radio input "true"
click at [382, 474] on input "Excellent" at bounding box center [386, 467] width 8 height 14
radio input "true"
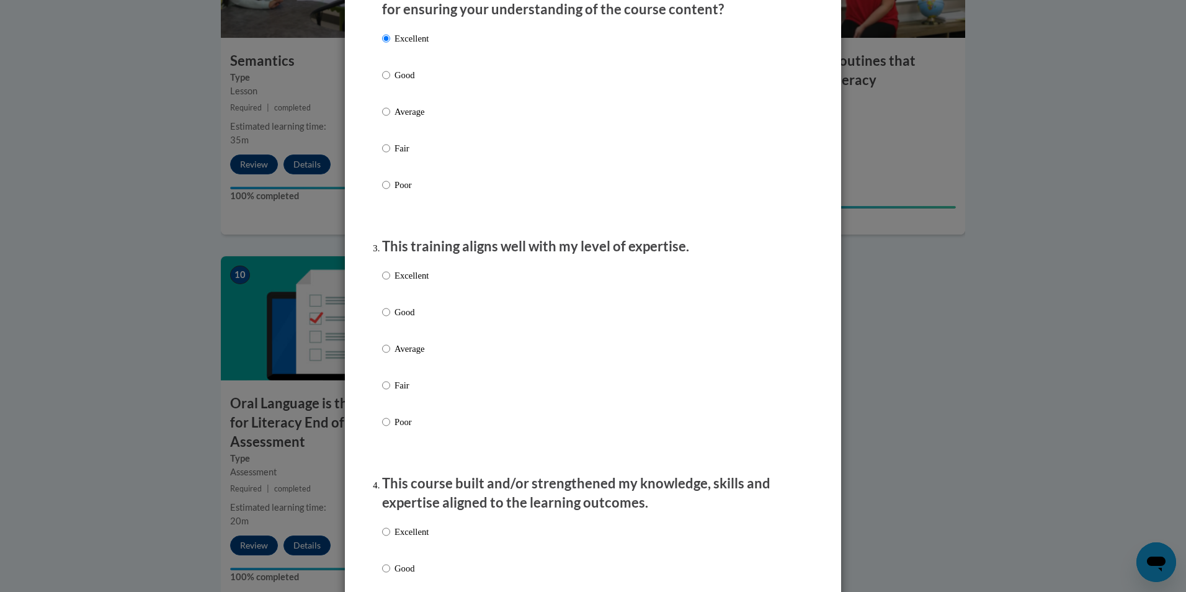
scroll to position [559, 0]
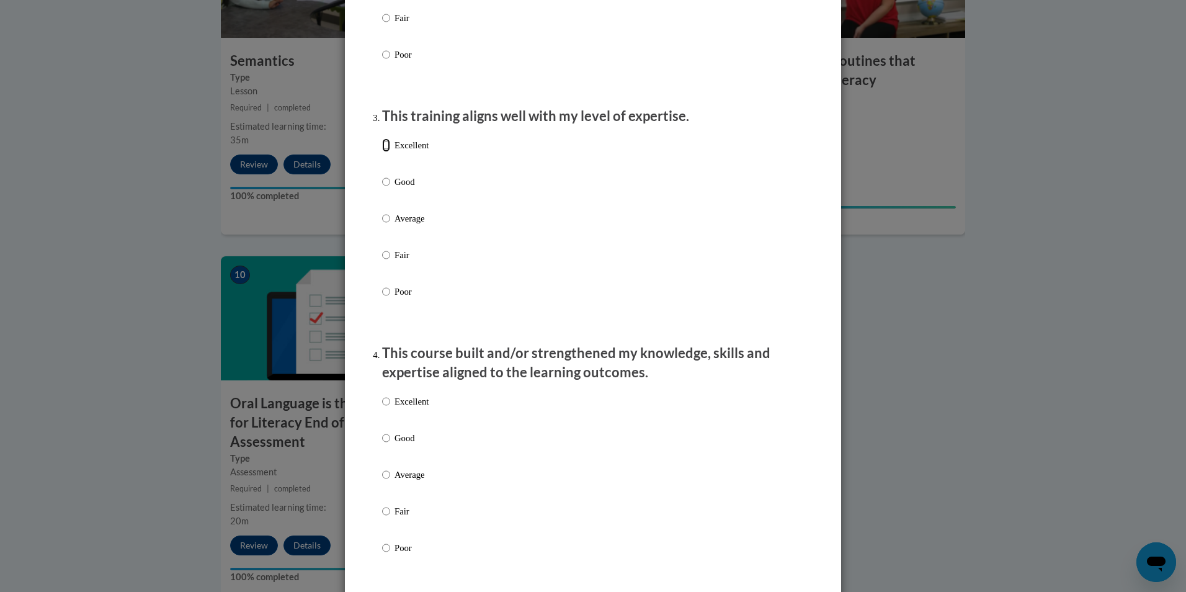
click at [382, 152] on input "Excellent" at bounding box center [386, 145] width 8 height 14
radio input "true"
click at [382, 408] on input "Excellent" at bounding box center [386, 402] width 8 height 14
radio input "true"
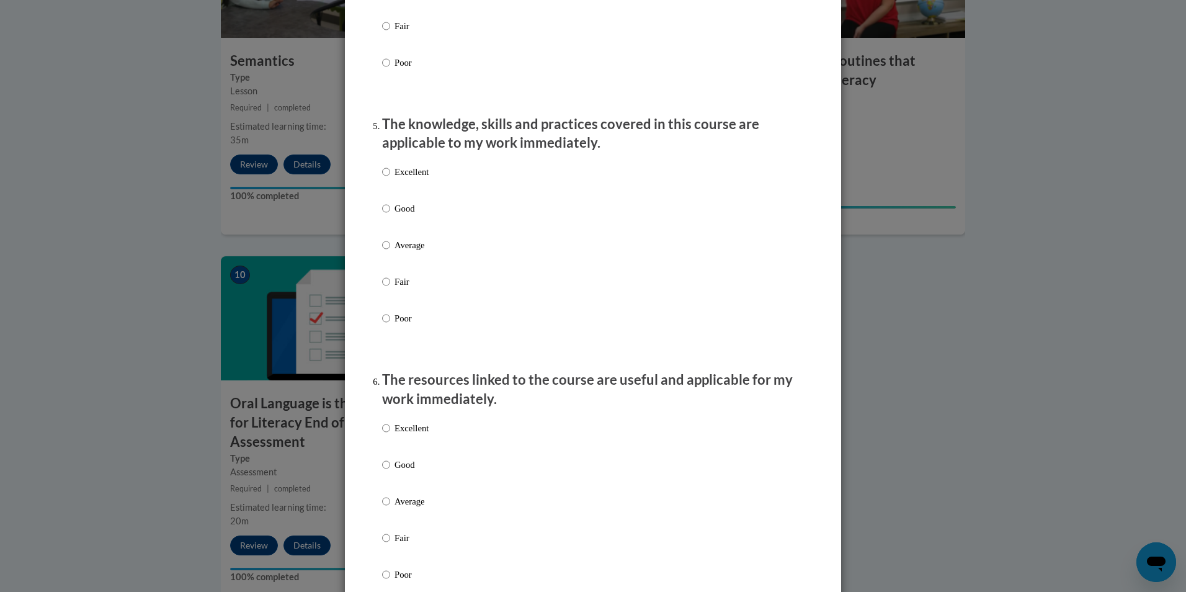
scroll to position [1160, 0]
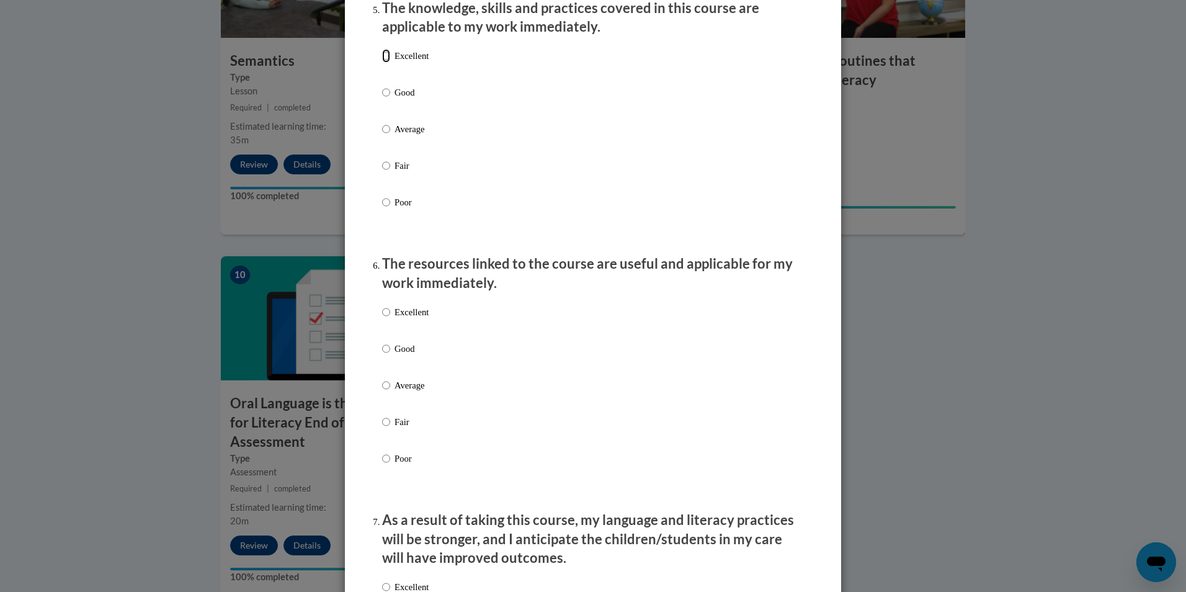
click at [382, 63] on input "Excellent" at bounding box center [386, 56] width 8 height 14
radio input "true"
click at [383, 319] on input "Excellent" at bounding box center [386, 312] width 8 height 14
radio input "true"
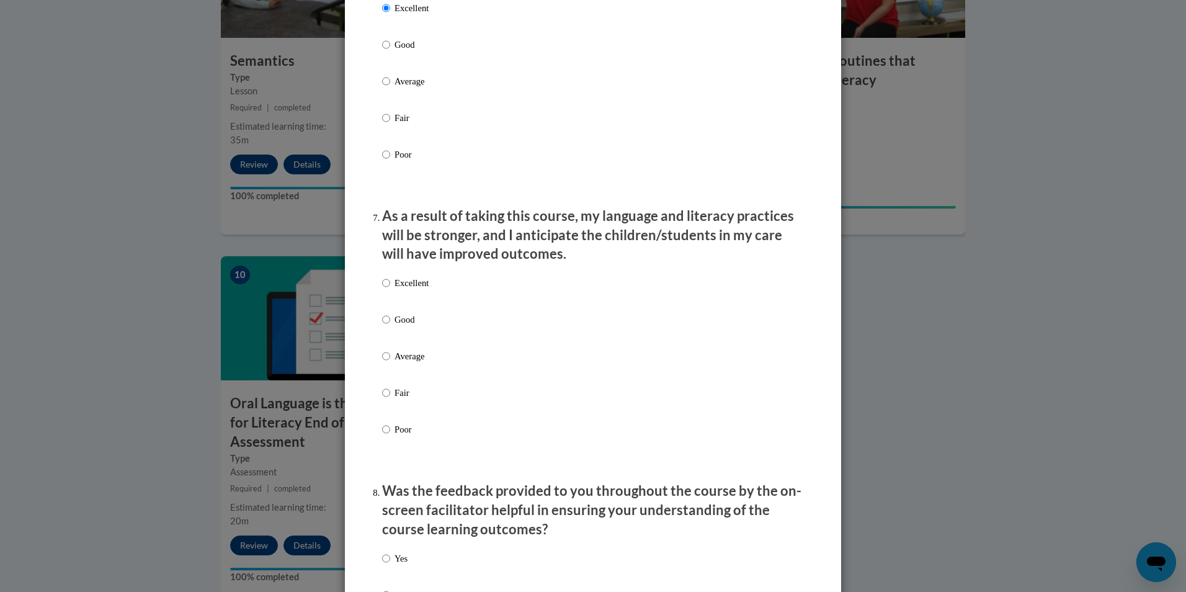
scroll to position [1467, 0]
click at [382, 287] on input "Excellent" at bounding box center [386, 281] width 8 height 14
radio input "true"
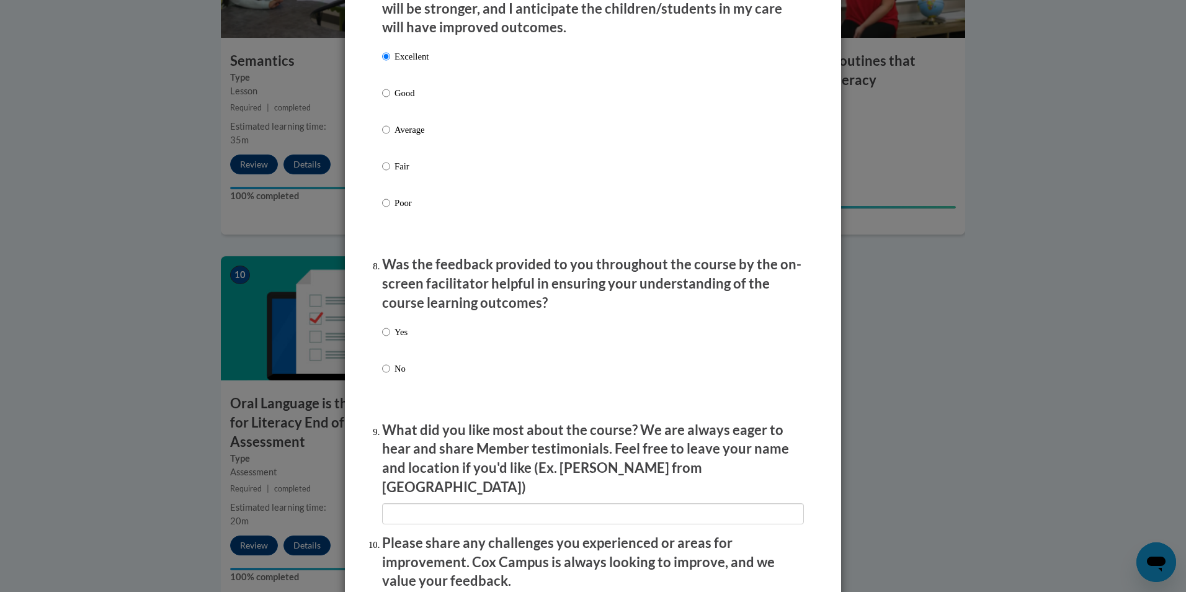
scroll to position [1694, 0]
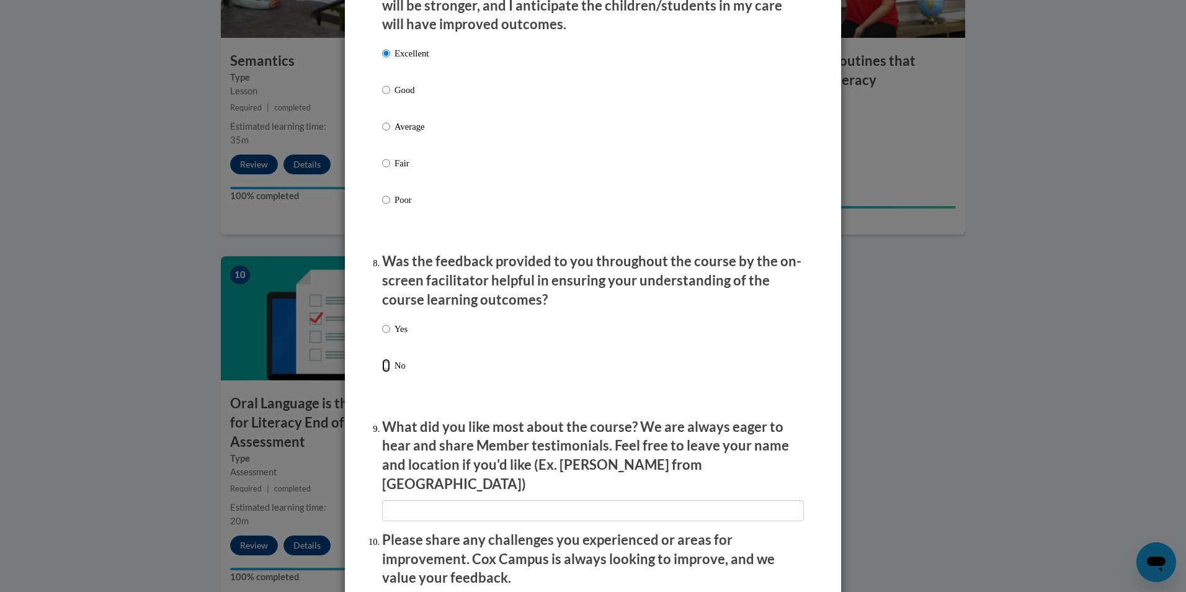
click at [382, 372] on input "No" at bounding box center [386, 366] width 8 height 14
radio input "true"
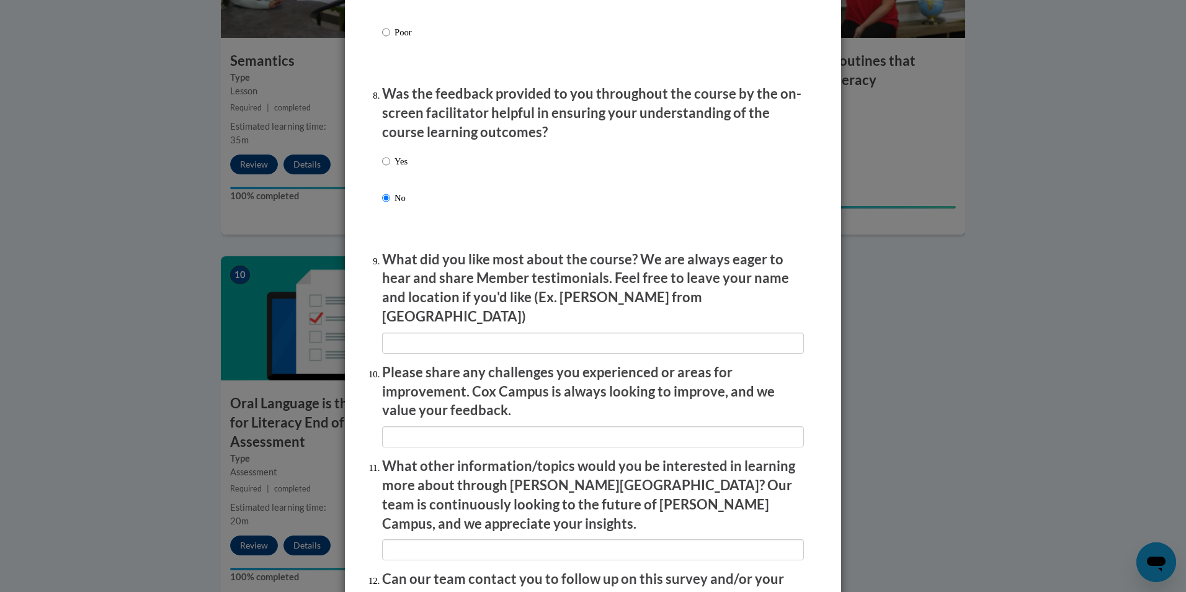
scroll to position [1986, 0]
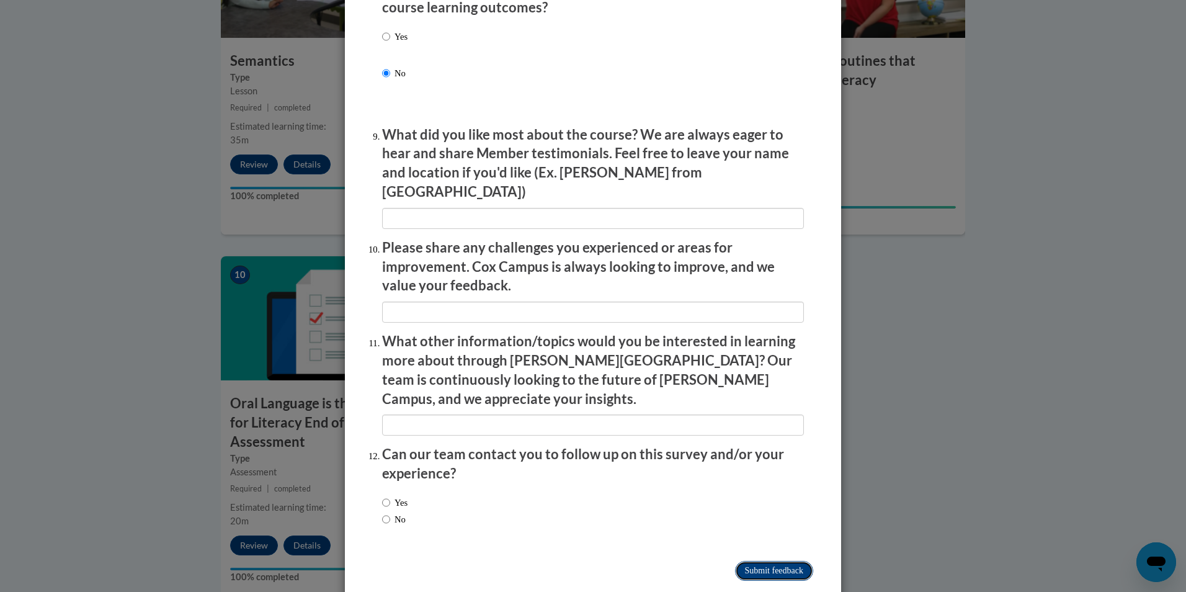
click at [776, 561] on input "Submit feedback" at bounding box center [774, 571] width 78 height 20
